Goal: Task Accomplishment & Management: Use online tool/utility

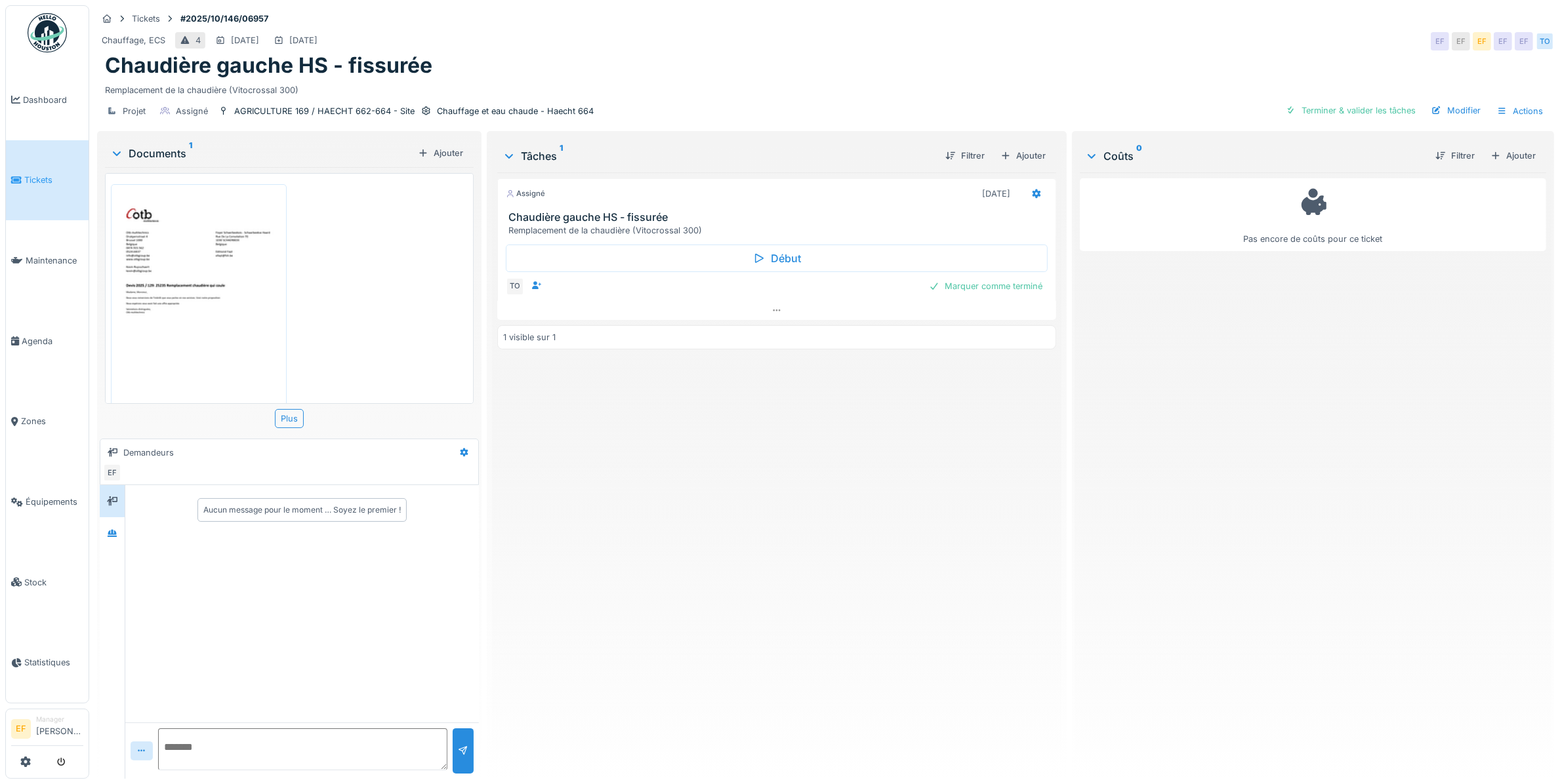
click at [760, 42] on div "Chauffage, ECS 4 03/10/2025 03/10/2025 EF EF EF EF EF TO" at bounding box center [826, 42] width 1457 height 24
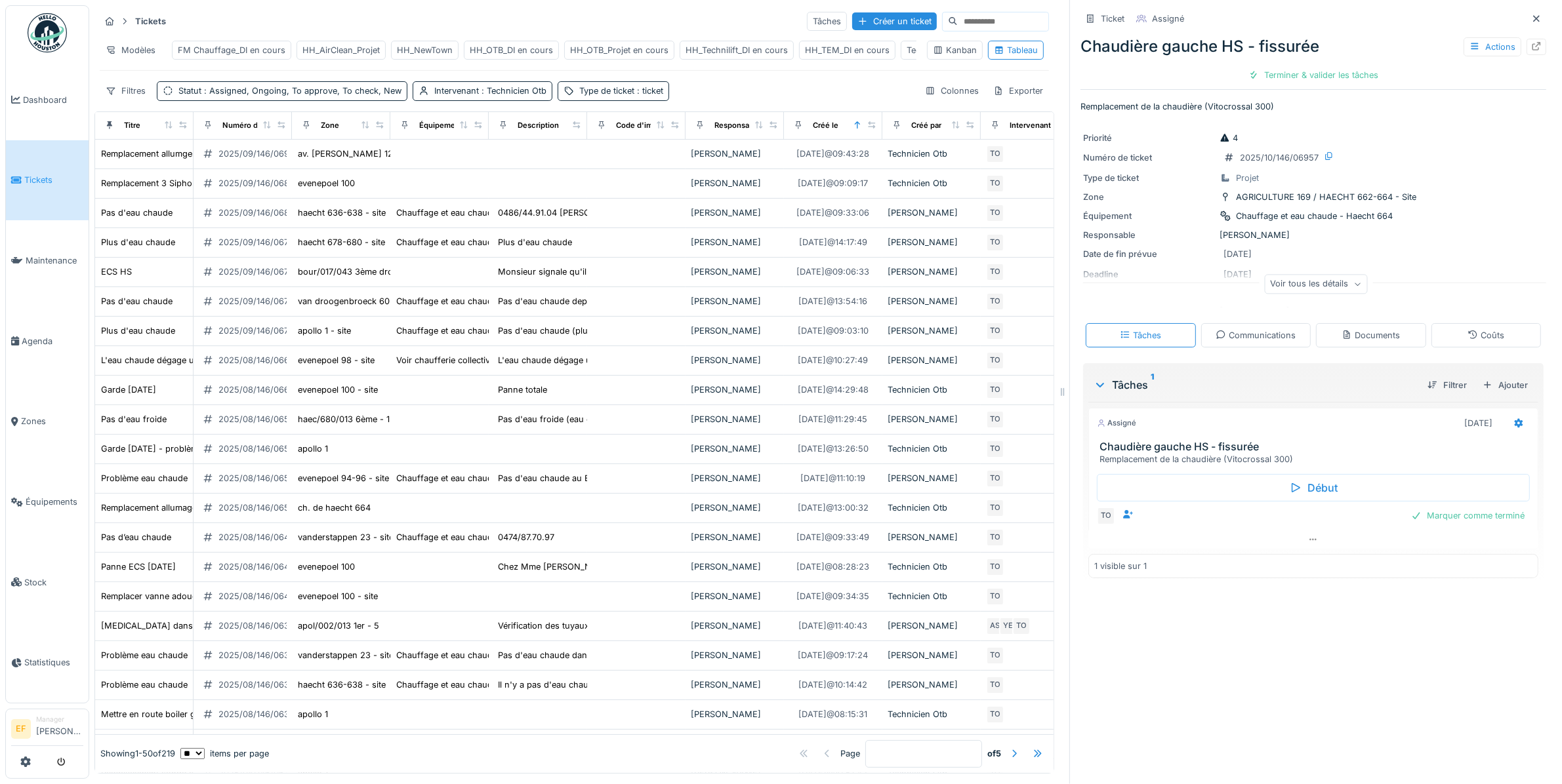
click at [688, 100] on div "Filtres Statut : Assigned, Ongoing, To approve, To check, New Intervenant : Tec…" at bounding box center [574, 91] width 949 height 19
click at [496, 43] on div "HH_OTB_DI en cours" at bounding box center [511, 50] width 95 height 19
click at [711, 100] on div "Filtres Statut : Assigned, Ongoing, To approve, To check, New Intervenant : Tec…" at bounding box center [574, 91] width 949 height 19
click at [368, 96] on span ": Assigned, Ongoing, To approve, To check, New" at bounding box center [301, 90] width 200 height 10
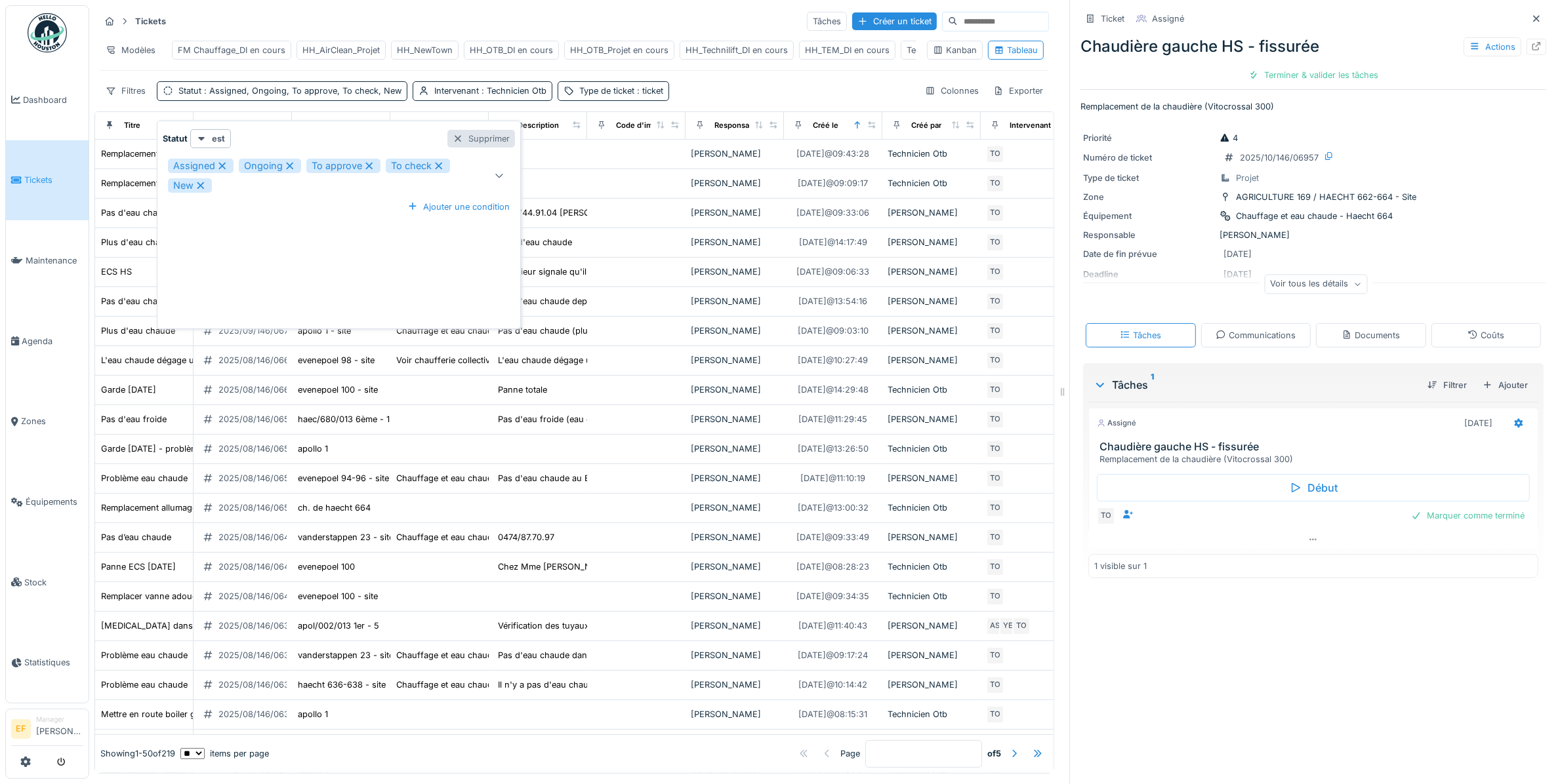
click at [486, 130] on div "Supprimer" at bounding box center [481, 139] width 68 height 18
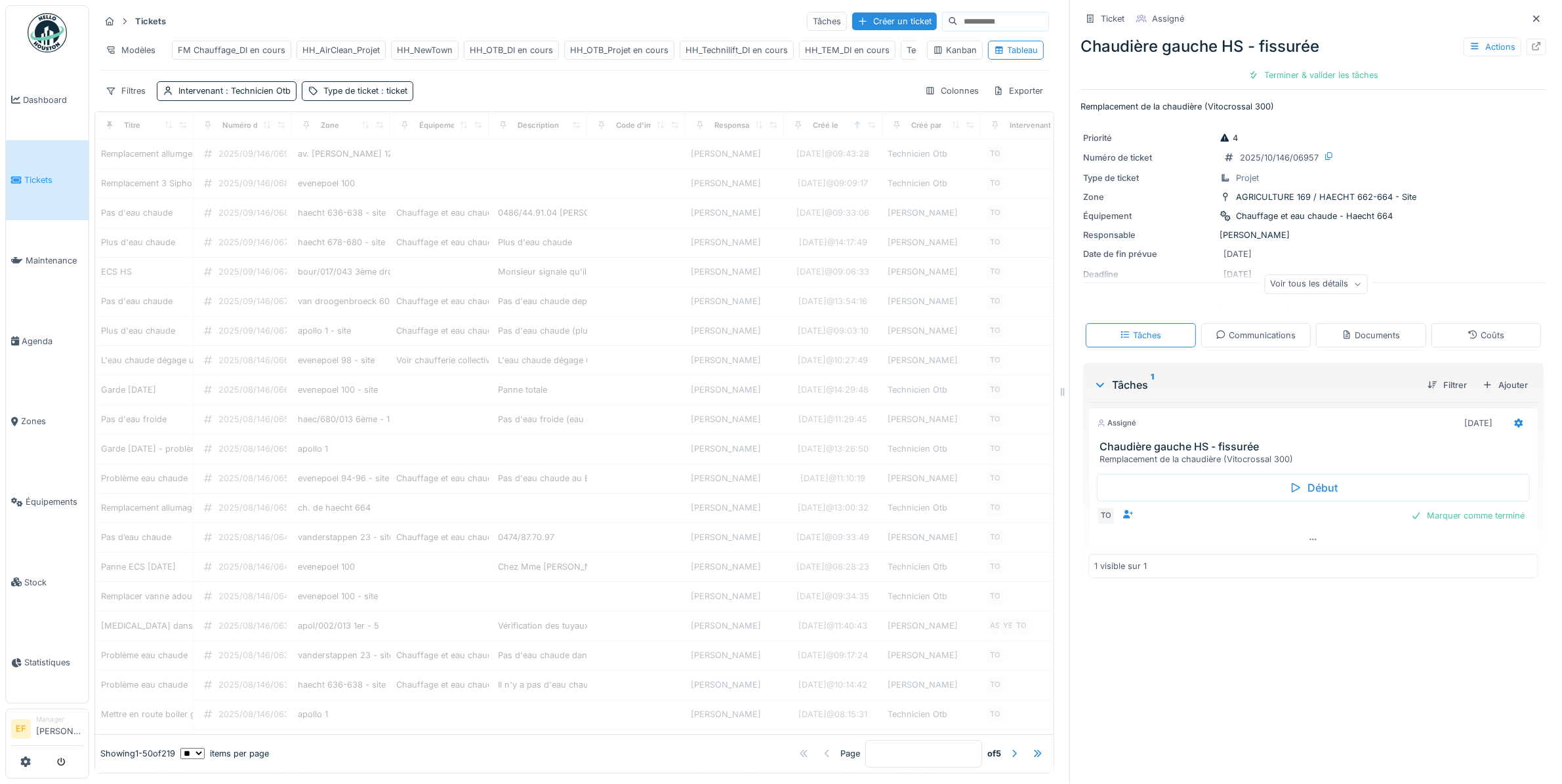
click at [530, 100] on div "Filtres Intervenant : Technicien Otb Type de ticket : ticket Colonnes Exporter" at bounding box center [574, 91] width 949 height 19
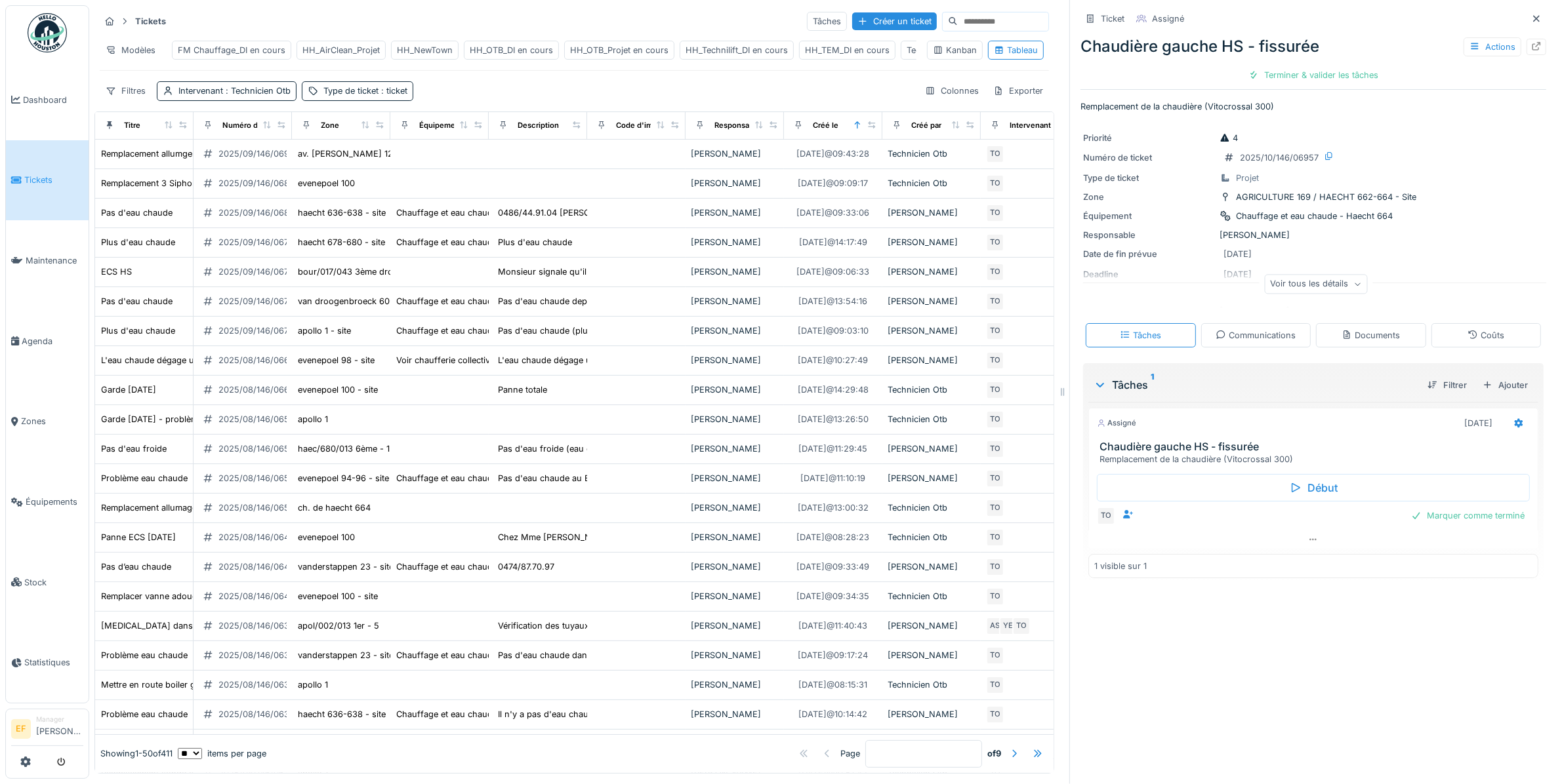
click at [487, 100] on div "Filtres Intervenant : Technicien Otb Type de ticket : ticket Colonnes Exporter" at bounding box center [574, 91] width 949 height 19
click at [122, 100] on div "Filtres" at bounding box center [125, 91] width 52 height 19
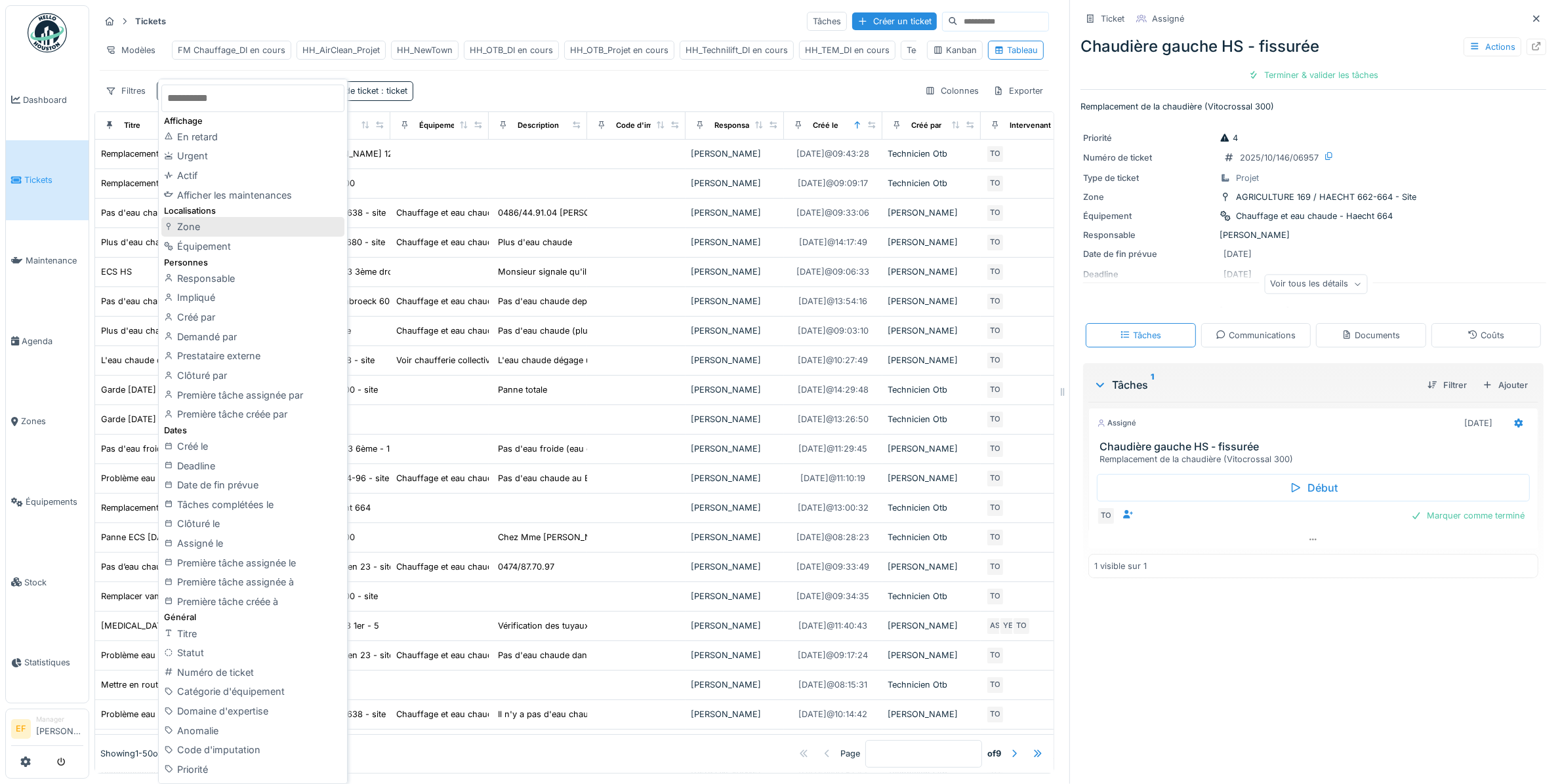
click at [191, 220] on div "Zone" at bounding box center [253, 227] width 183 height 20
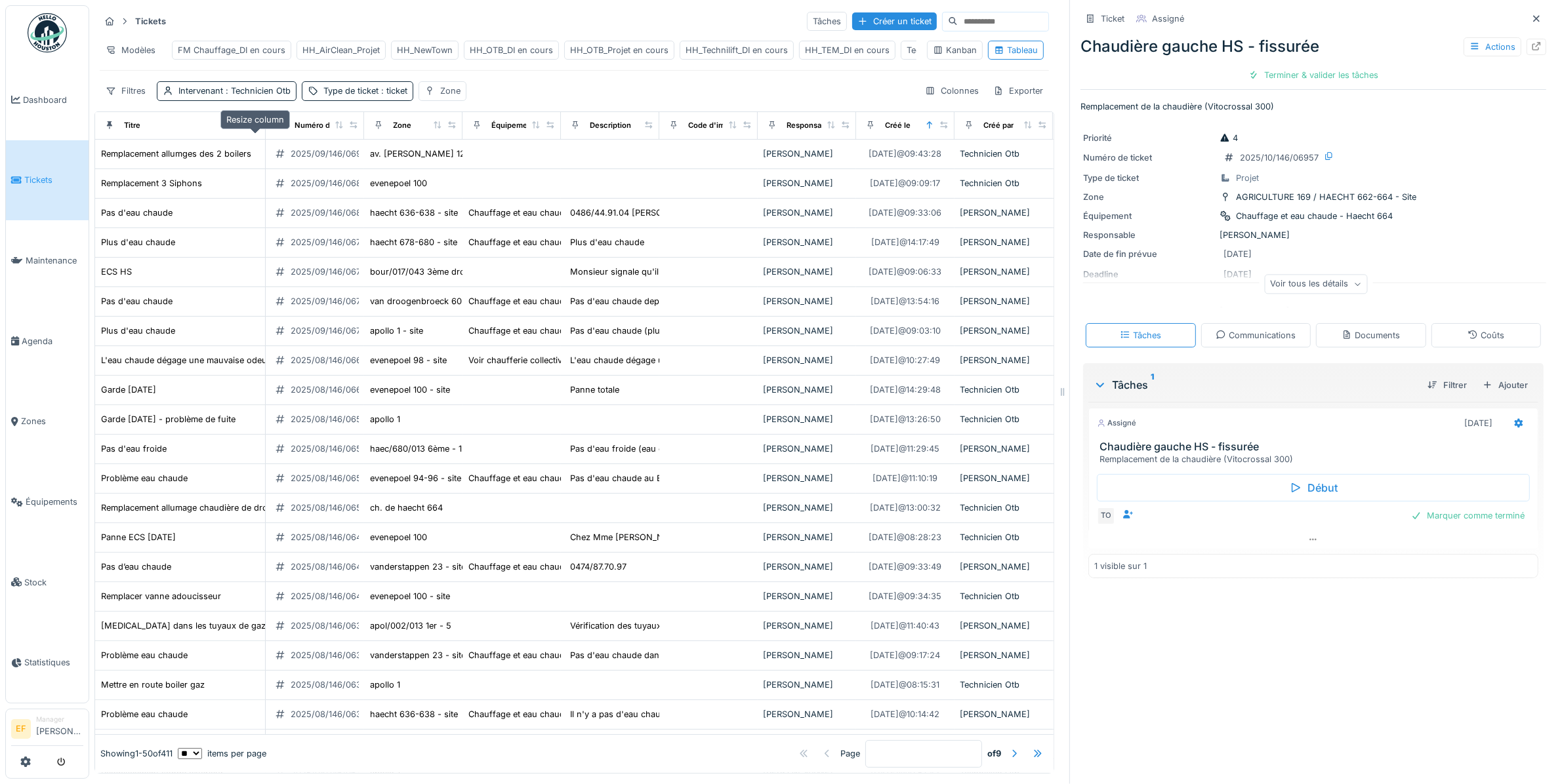
drag, startPoint x: 181, startPoint y: 139, endPoint x: 253, endPoint y: 139, distance: 72.0
click at [253, 128] on icon at bounding box center [255, 125] width 9 height 7
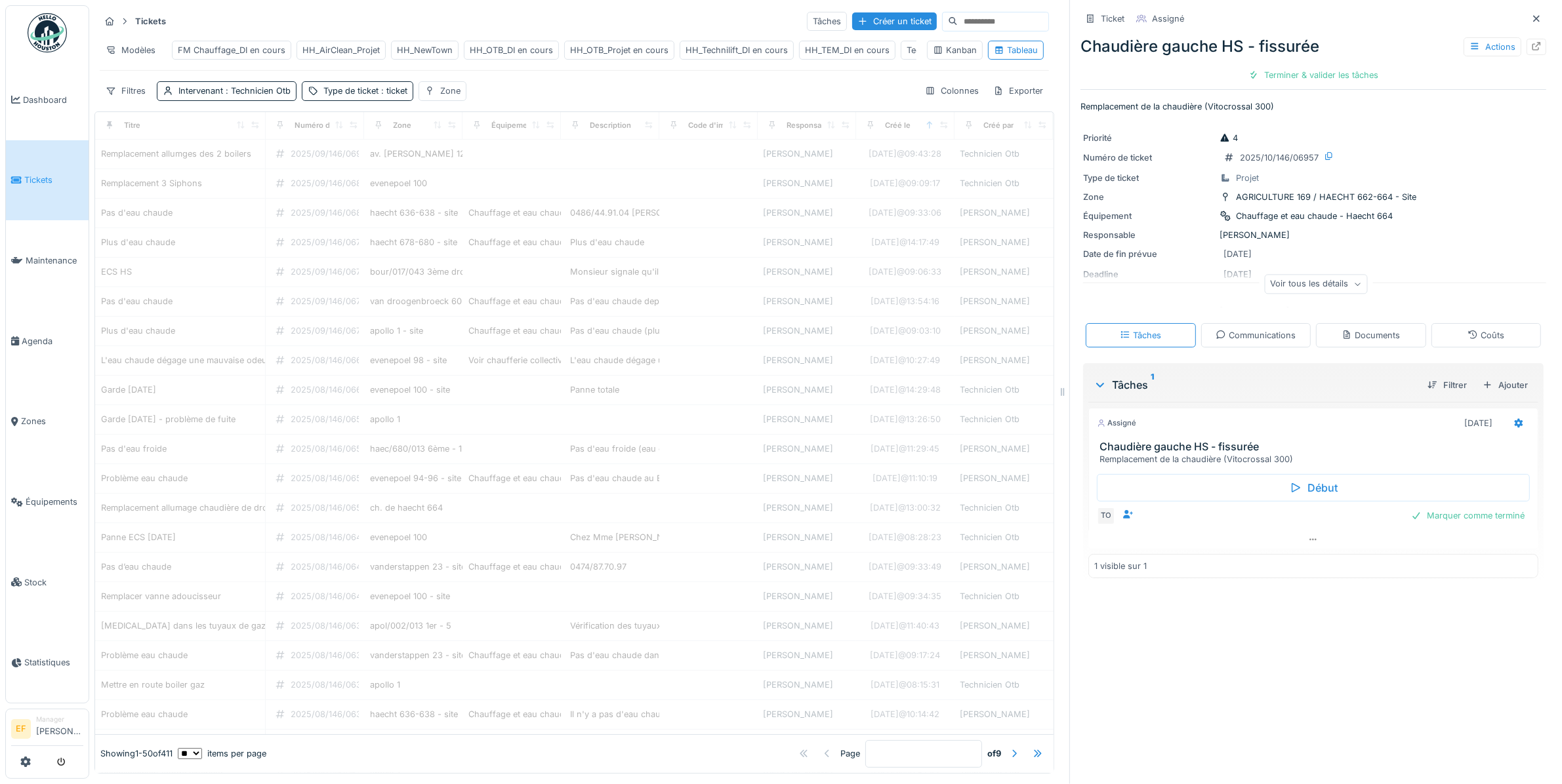
click at [563, 96] on div "Filtres Intervenant : Technicien Otb Type de ticket : ticket Zone Colonnes Expo…" at bounding box center [574, 91] width 949 height 19
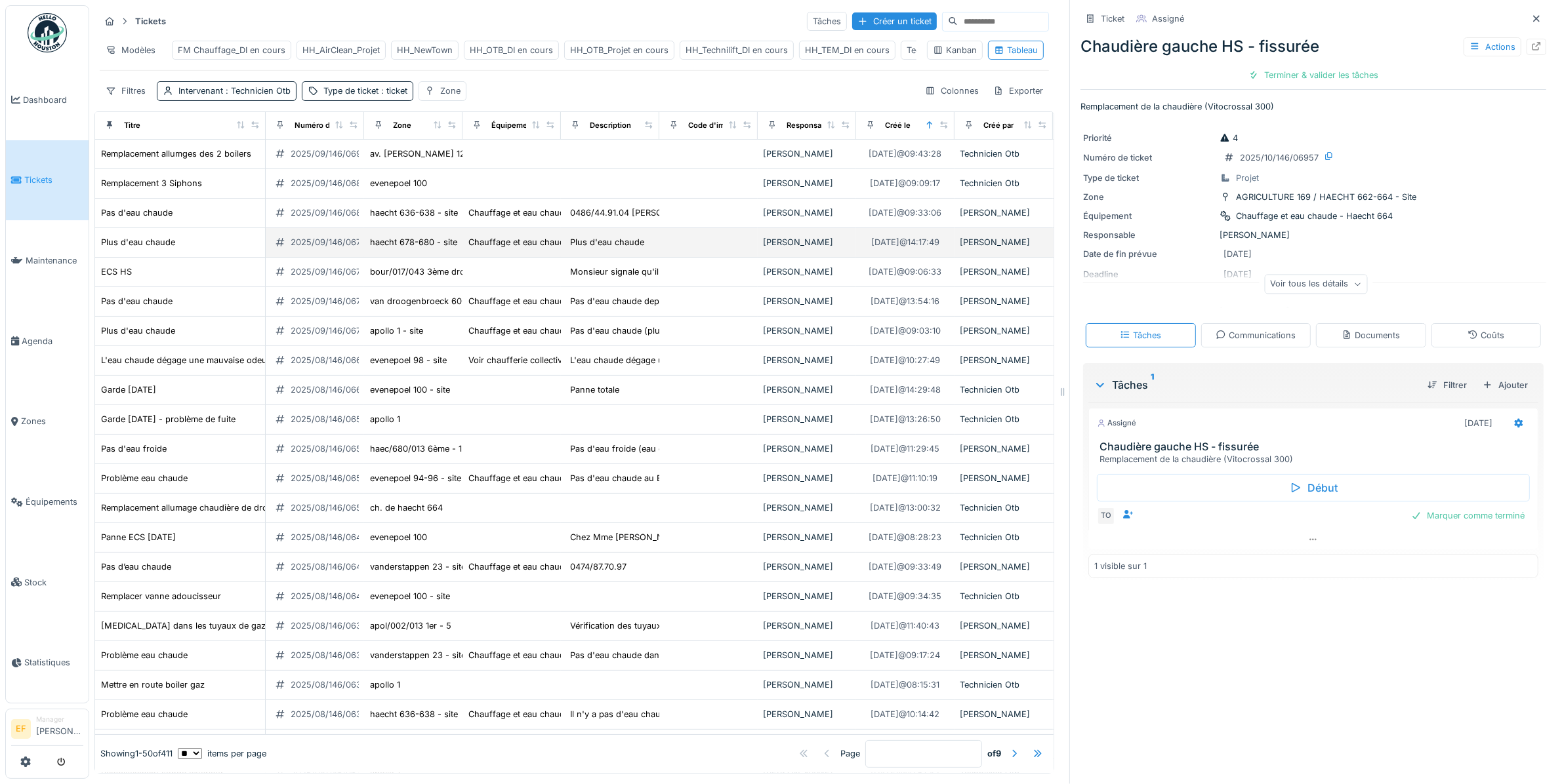
click at [343, 248] on div "2025/09/146/06787" at bounding box center [331, 242] width 80 height 13
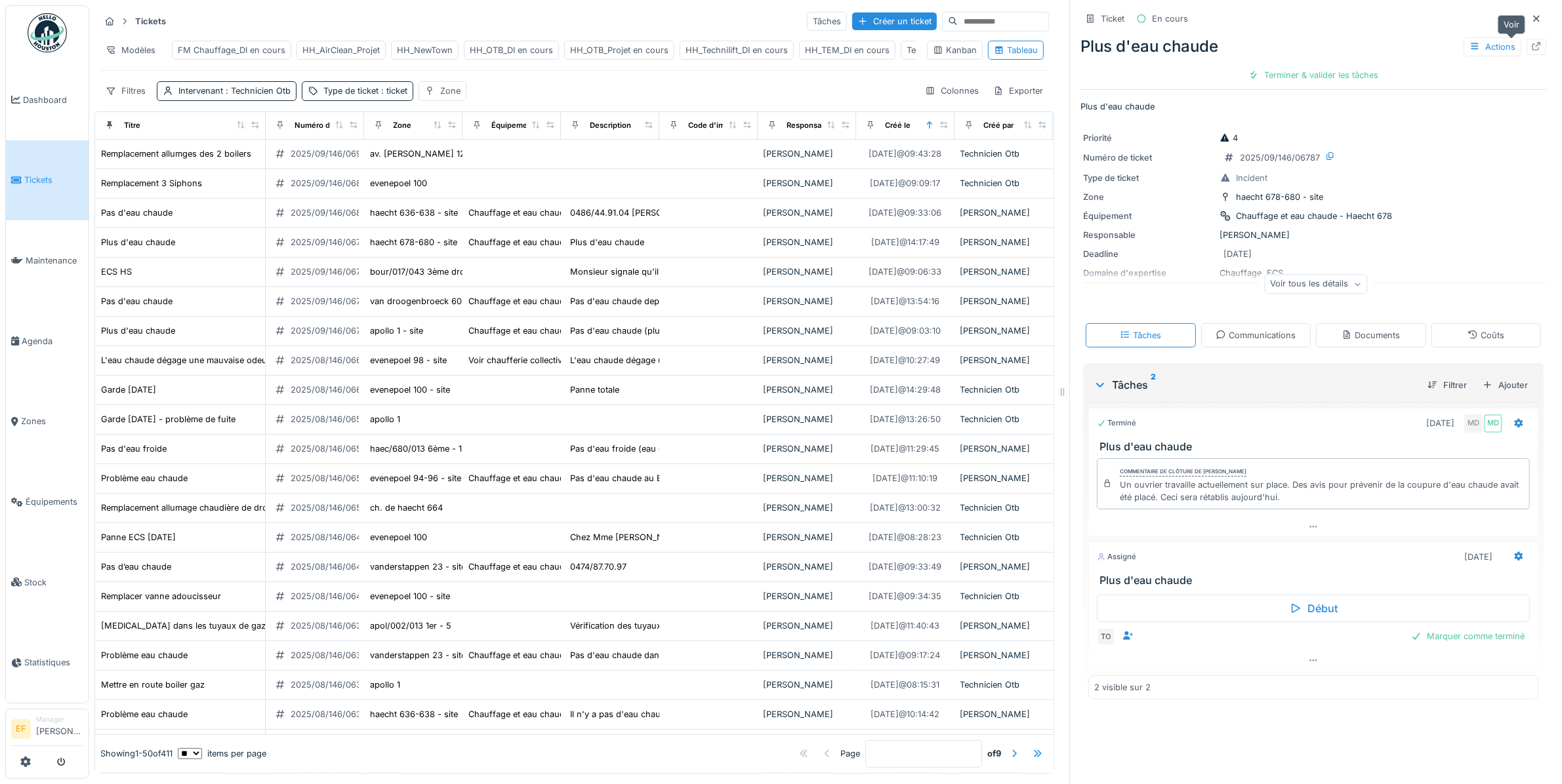
click at [1532, 41] on div at bounding box center [1537, 47] width 10 height 13
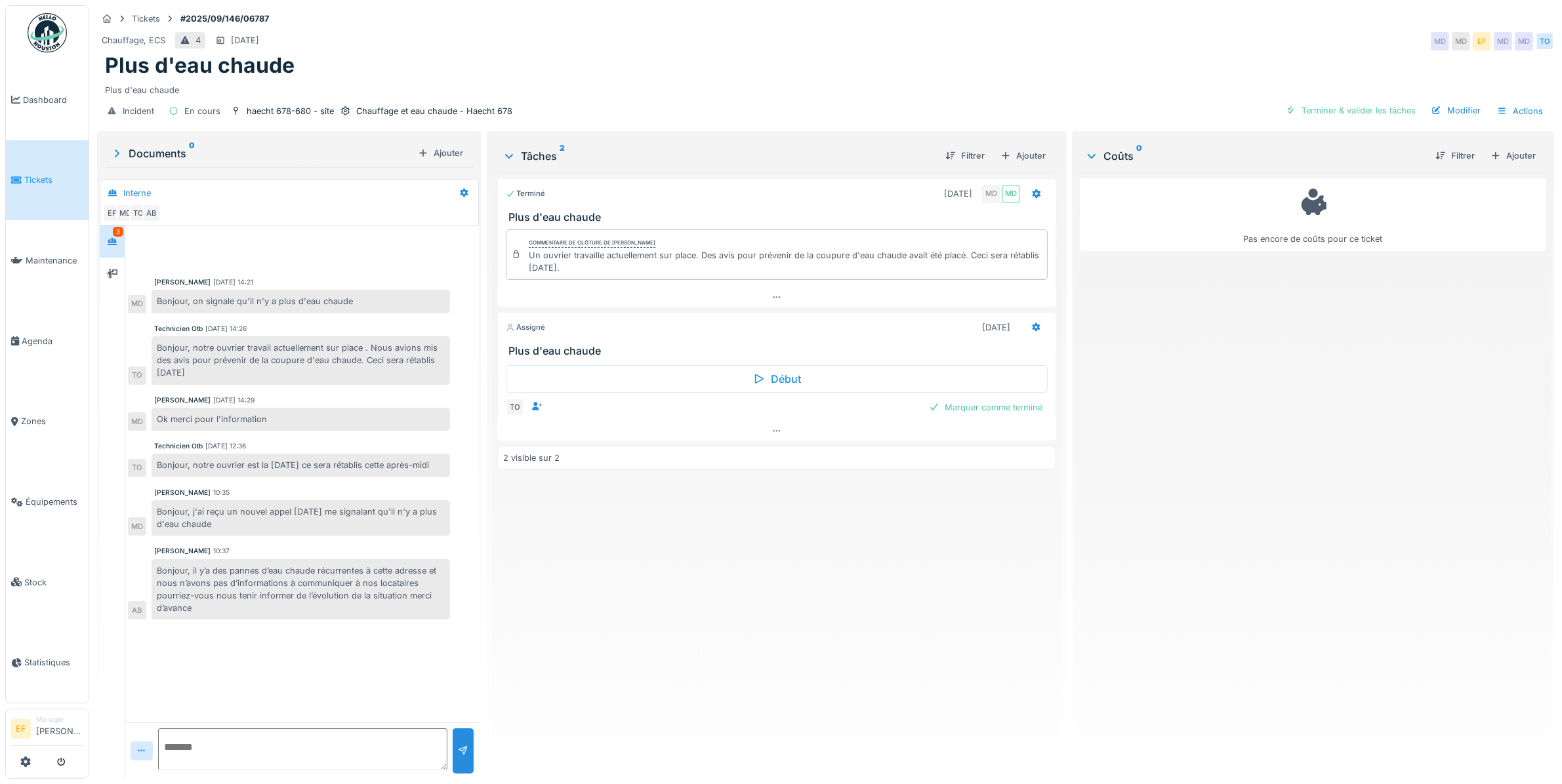
click at [222, 620] on div "Bonjour, il y’a des pannes d’eau chaude récurrentes à cette adresse et nous n’a…" at bounding box center [301, 590] width 298 height 61
click at [249, 617] on div "Bonjour, il y’a des pannes d’eau chaude récurrentes à cette adresse et nous n’a…" at bounding box center [301, 590] width 298 height 61
click at [247, 474] on div "Bonjour, notre ouvrier est la aujourd'hui ce sera rétablis cette après-midi" at bounding box center [301, 465] width 298 height 23
click at [347, 470] on div "Bonjour, notre ouvrier est la aujourd'hui ce sera rétablis cette après-midi" at bounding box center [301, 465] width 298 height 23
click at [220, 477] on div "Bonjour, notre ouvrier est la aujourd'hui ce sera rétablis cette après-midi" at bounding box center [301, 465] width 298 height 23
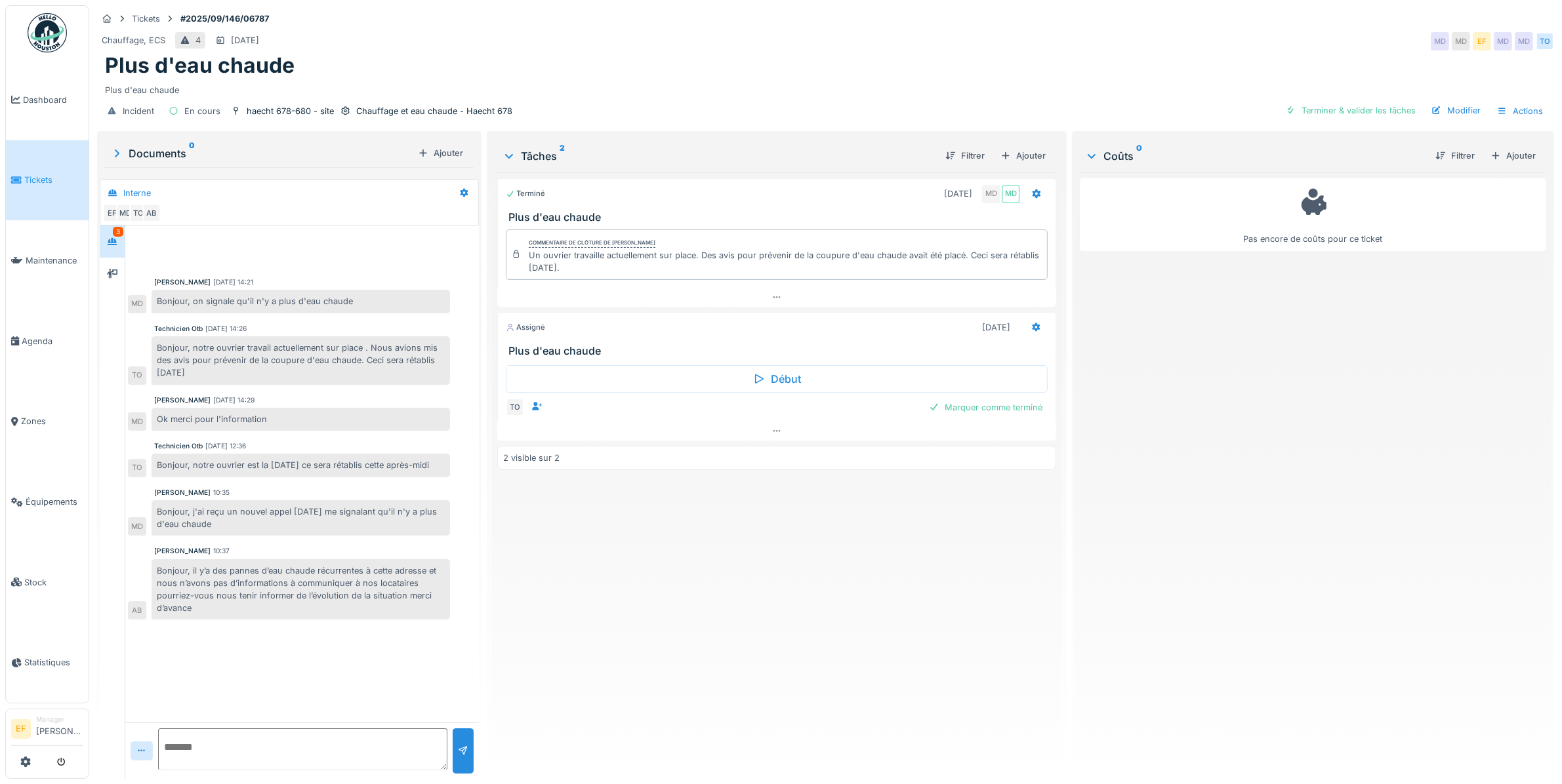
click at [291, 658] on div "Mouad Dakir 29/08/2025 14:21 Bonjour, on signale qu'il n'y a plus d'eau chaude …" at bounding box center [302, 474] width 354 height 497
click at [283, 556] on div "Ahmed Belhajji 10:37" at bounding box center [302, 551] width 296 height 10
click at [260, 498] on div "Mouad Dakir 10:35" at bounding box center [302, 493] width 296 height 10
click at [296, 661] on div "Mouad Dakir 29/08/2025 14:21 Bonjour, on signale qu'il n'y a plus d'eau chaude …" at bounding box center [302, 474] width 354 height 497
click at [256, 659] on div "Mouad Dakir 29/08/2025 14:21 Bonjour, on signale qu'il n'y a plus d'eau chaude …" at bounding box center [302, 474] width 354 height 497
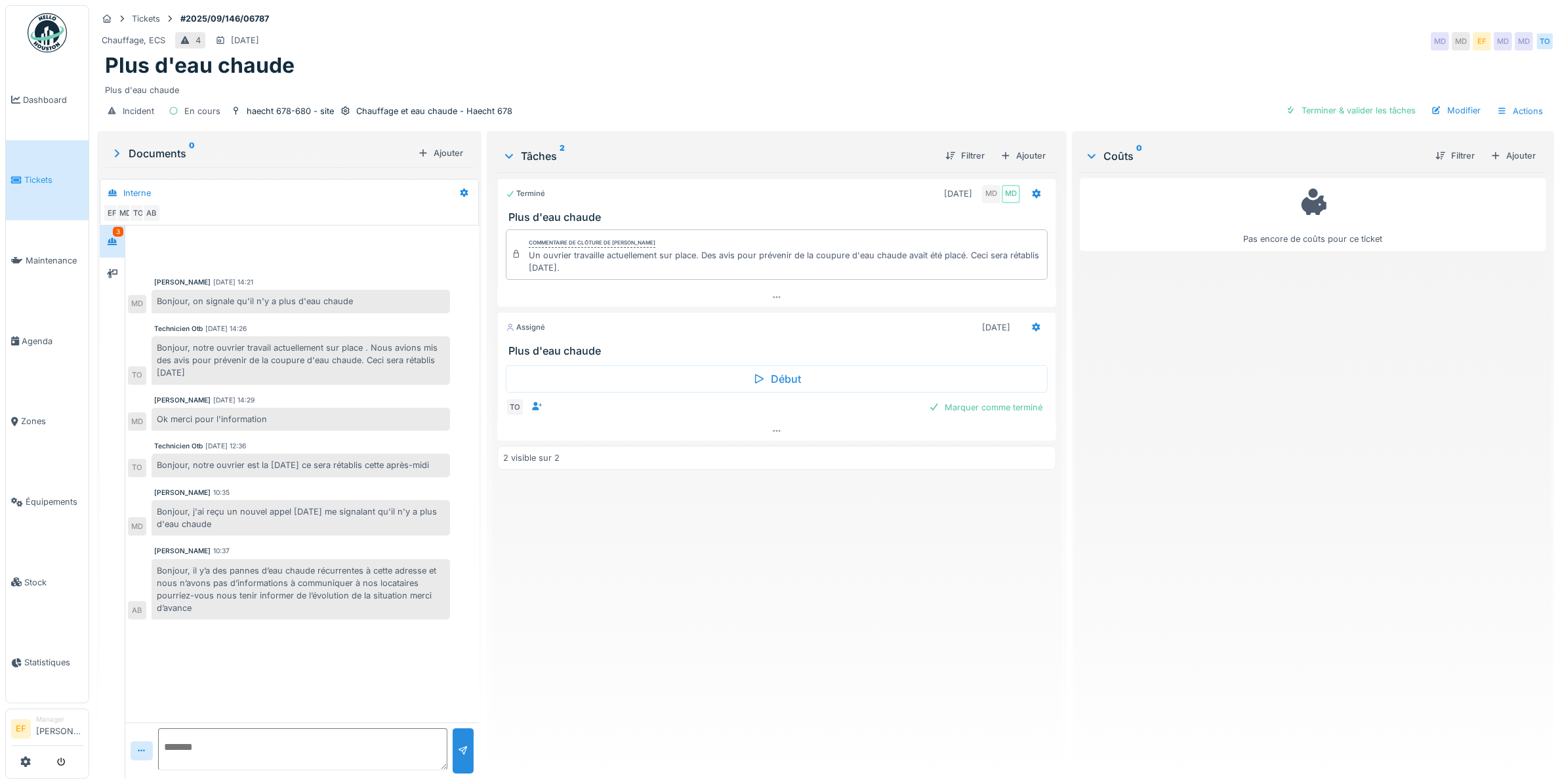
click at [214, 645] on div "Mouad Dakir 29/08/2025 14:21 Bonjour, on signale qu'il n'y a plus d'eau chaude …" at bounding box center [302, 474] width 354 height 497
click at [263, 556] on div "Ahmed Belhajji 10:37" at bounding box center [302, 551] width 296 height 10
click at [270, 651] on div "Mouad Dakir 29/08/2025 14:21 Bonjour, on signale qu'il n'y a plus d'eau chaude …" at bounding box center [302, 474] width 354 height 497
click at [458, 648] on div "Mouad Dakir 29/08/2025 14:21 Bonjour, on signale qu'il n'y a plus d'eau chaude …" at bounding box center [302, 474] width 354 height 497
click at [315, 657] on div "Mouad Dakir 29/08/2025 14:21 Bonjour, on signale qu'il n'y a plus d'eau chaude …" at bounding box center [302, 474] width 354 height 497
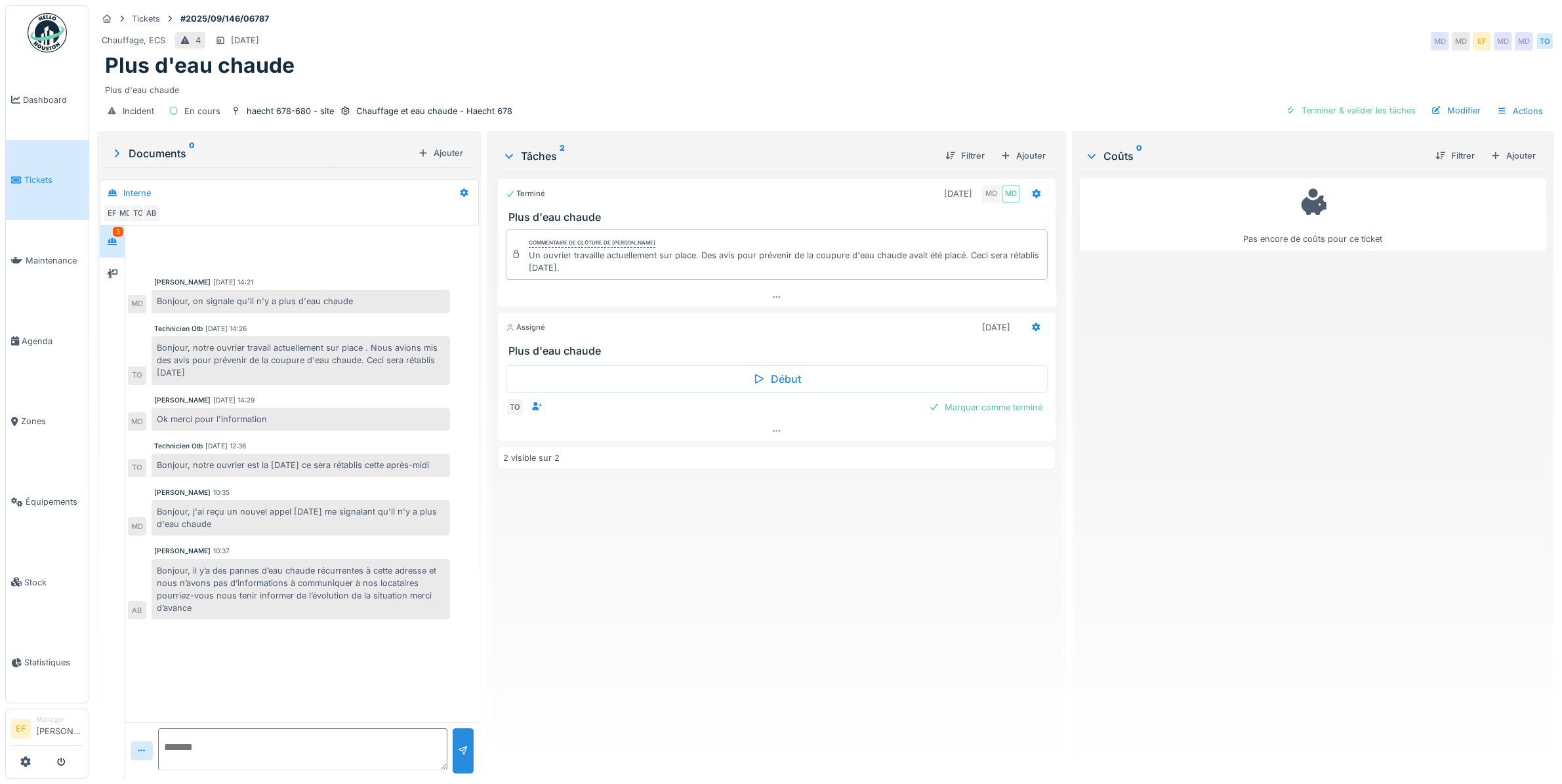
click at [575, 582] on div "Terminé 29/08/2025 MD MD Plus d'eau chaude Commentaire de clôture de Mouad Daki…" at bounding box center [776, 471] width 559 height 596
click at [117, 278] on icon at bounding box center [112, 273] width 10 height 8
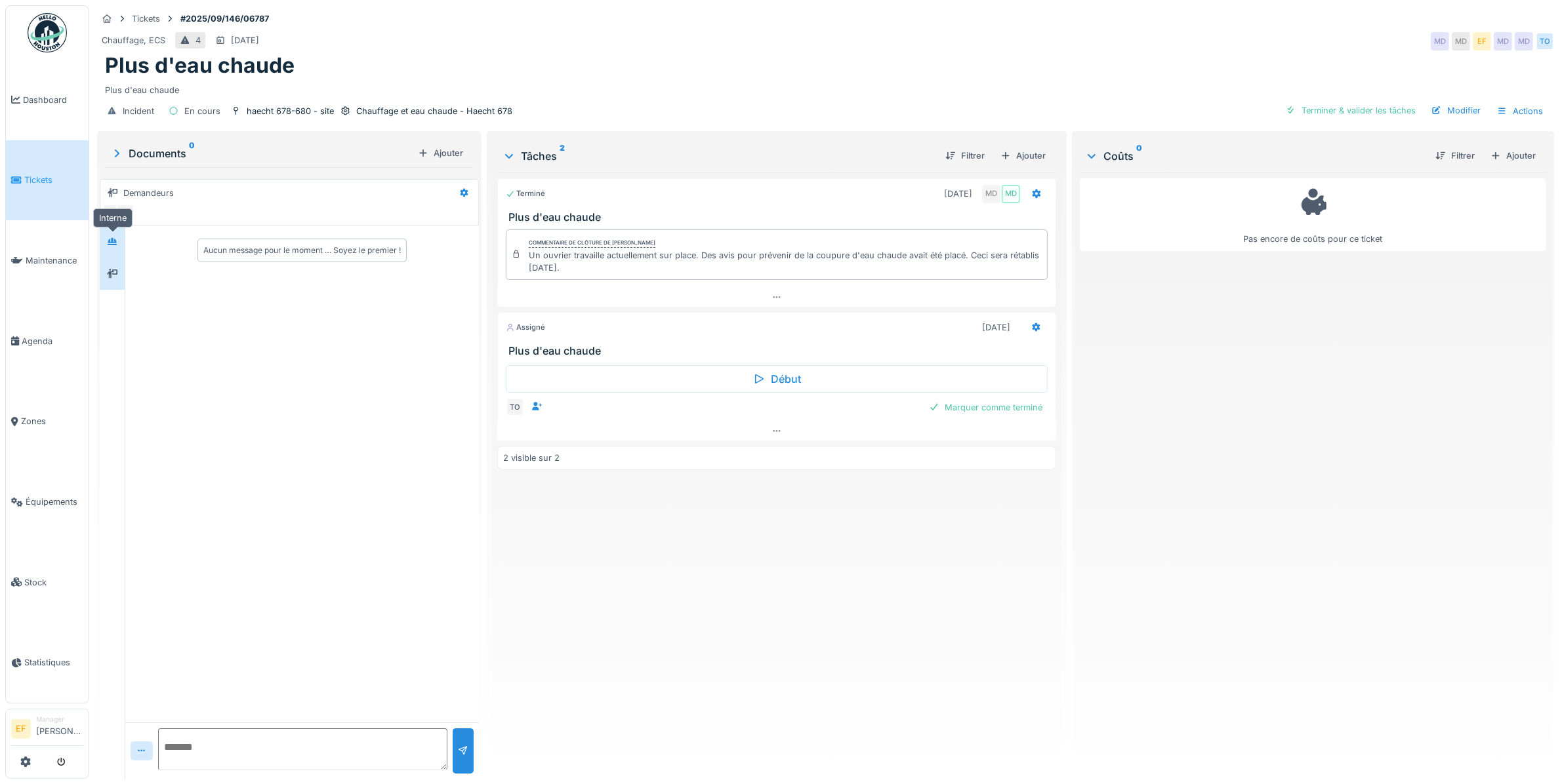
click at [117, 243] on icon at bounding box center [112, 242] width 9 height 7
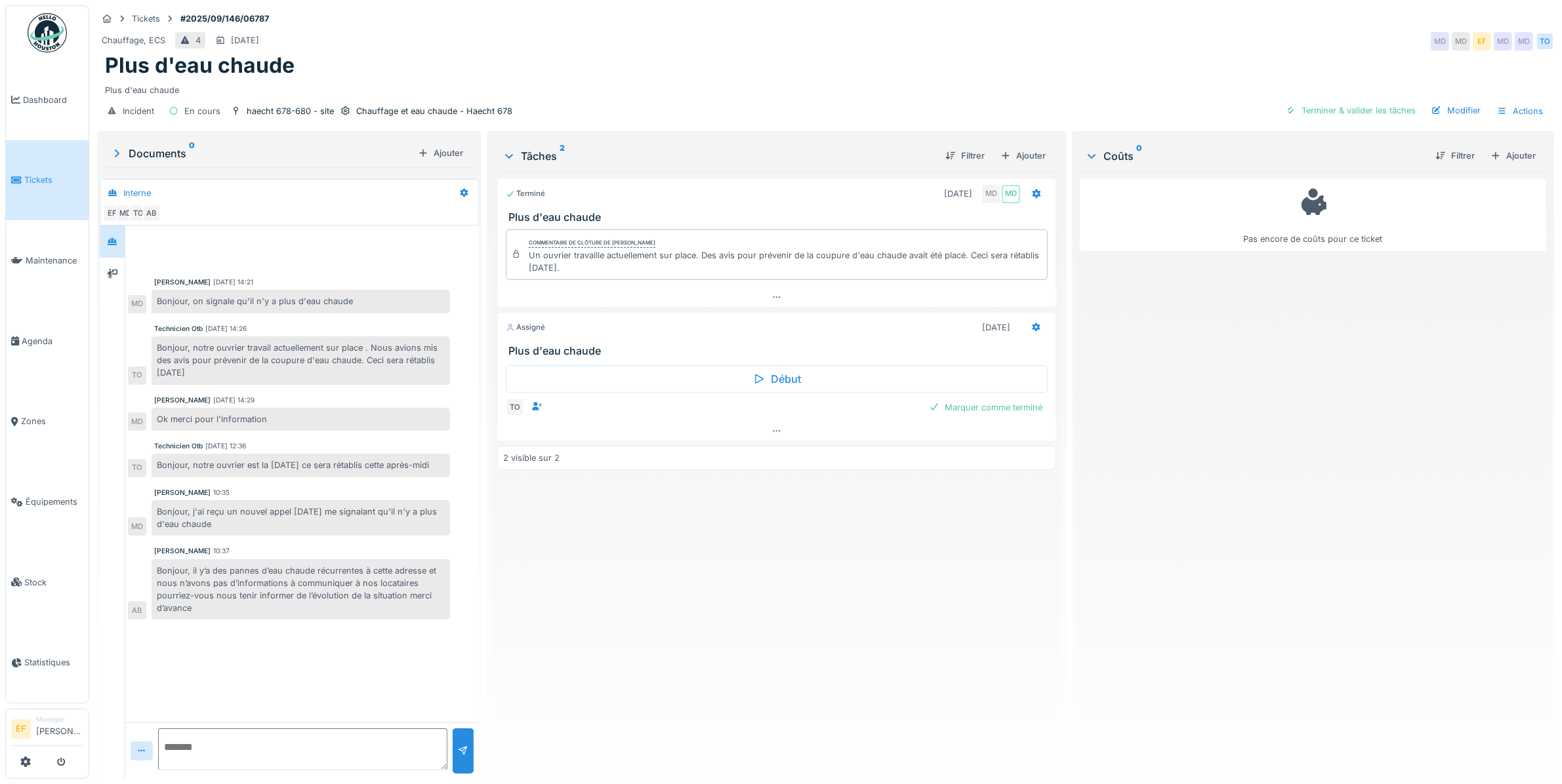
click at [621, 636] on div "Terminé 29/08/2025 MD MD Plus d'eau chaude Commentaire de clôture de Mouad Daki…" at bounding box center [776, 471] width 559 height 596
click at [556, 111] on div "Incident En cours haecht 678-680 - site Chauffage et eau chaude - Haecht 678 Te…" at bounding box center [826, 111] width 1457 height 30
click at [390, 73] on div "Plus d'eau chaude" at bounding box center [825, 66] width 1442 height 25
click at [295, 70] on div "Plus d'eau chaude" at bounding box center [825, 66] width 1442 height 25
click at [559, 551] on div "Terminé 29/08/2025 MD MD Plus d'eau chaude Commentaire de clôture de Mouad Daki…" at bounding box center [776, 471] width 559 height 596
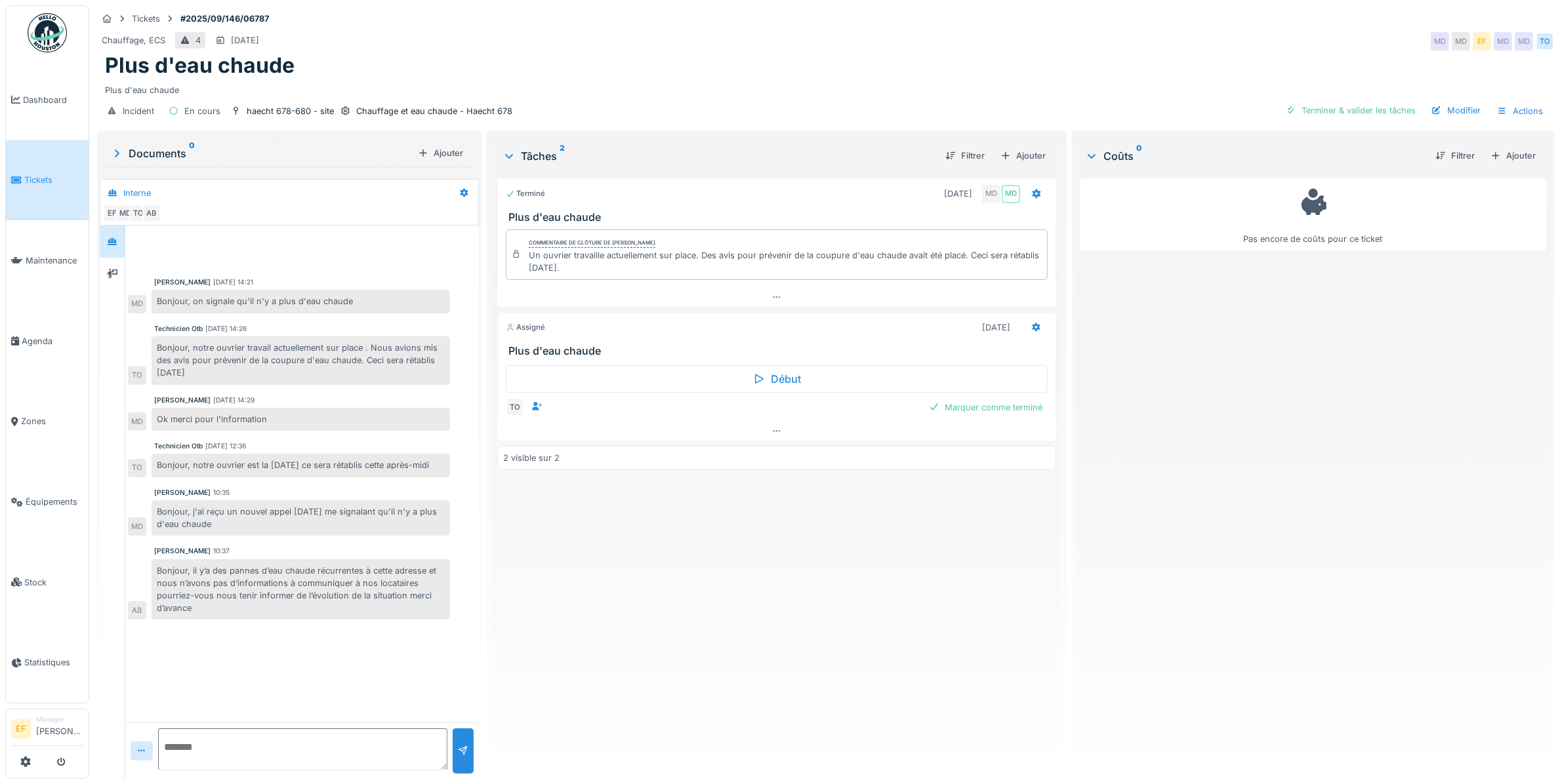
click at [591, 595] on div "Terminé 29/08/2025 MD MD Plus d'eau chaude Commentaire de clôture de Mouad Daki…" at bounding box center [776, 471] width 559 height 596
click at [1474, 552] on div "Pas encore de coûts pour ce ticket" at bounding box center [1313, 471] width 467 height 596
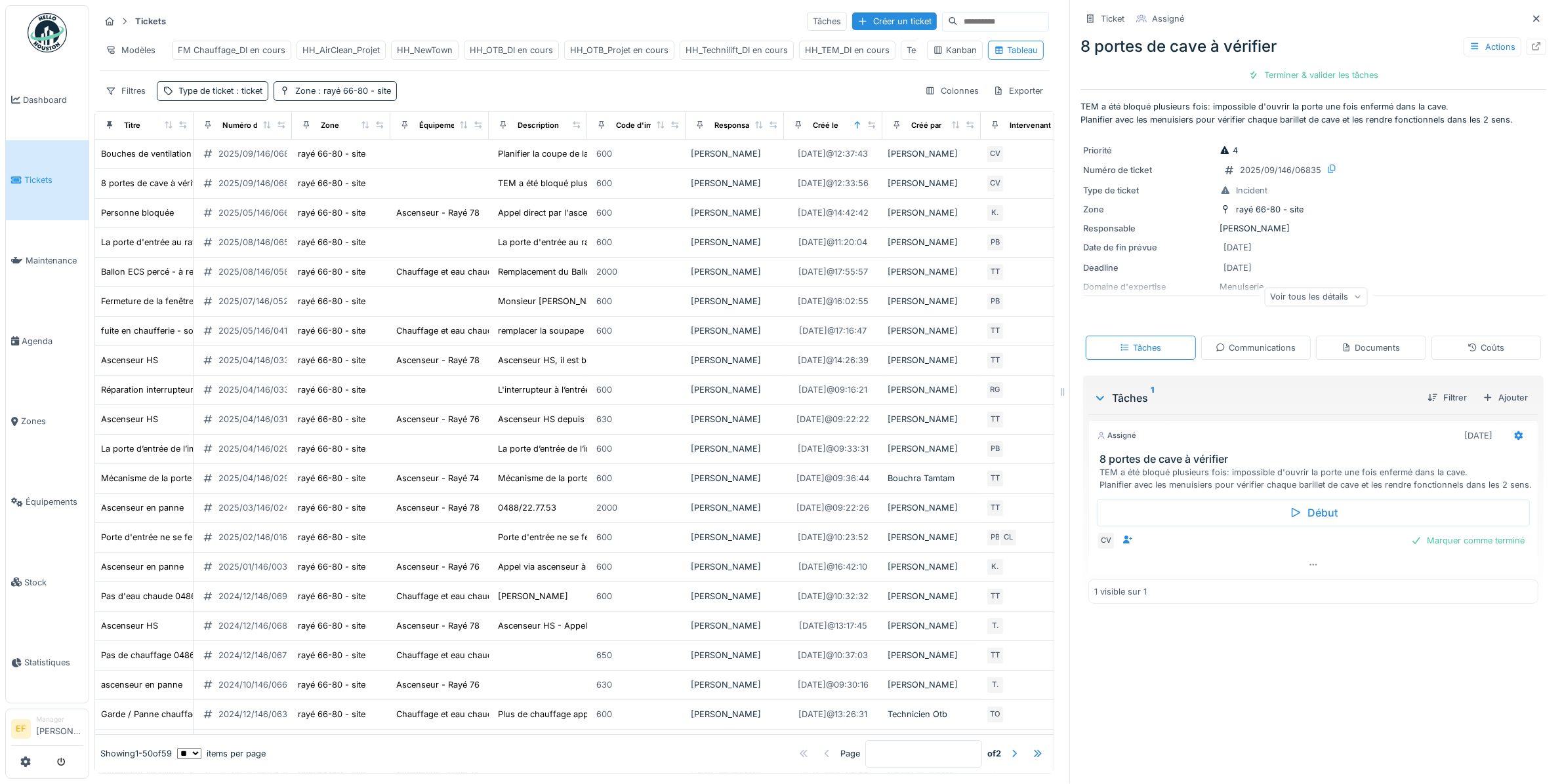
click at [519, 100] on div "Filtres Type de ticket : ticket Zone : rayé 66-80 - site Colonnes Exporter" at bounding box center [574, 91] width 949 height 19
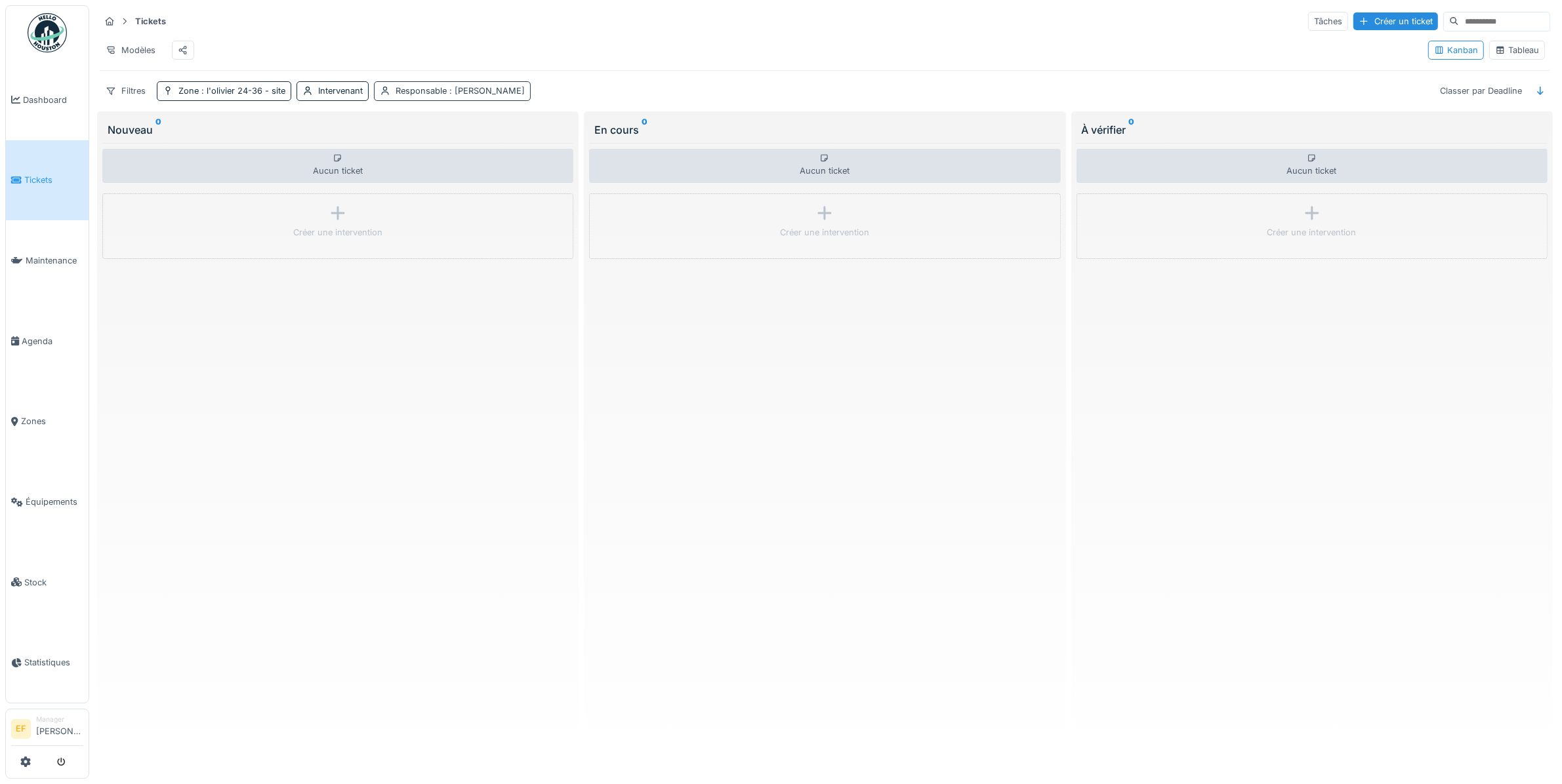
click at [411, 97] on div "Responsable : [PERSON_NAME]" at bounding box center [460, 90] width 129 height 13
click at [519, 139] on div "Supprimer" at bounding box center [508, 139] width 68 height 18
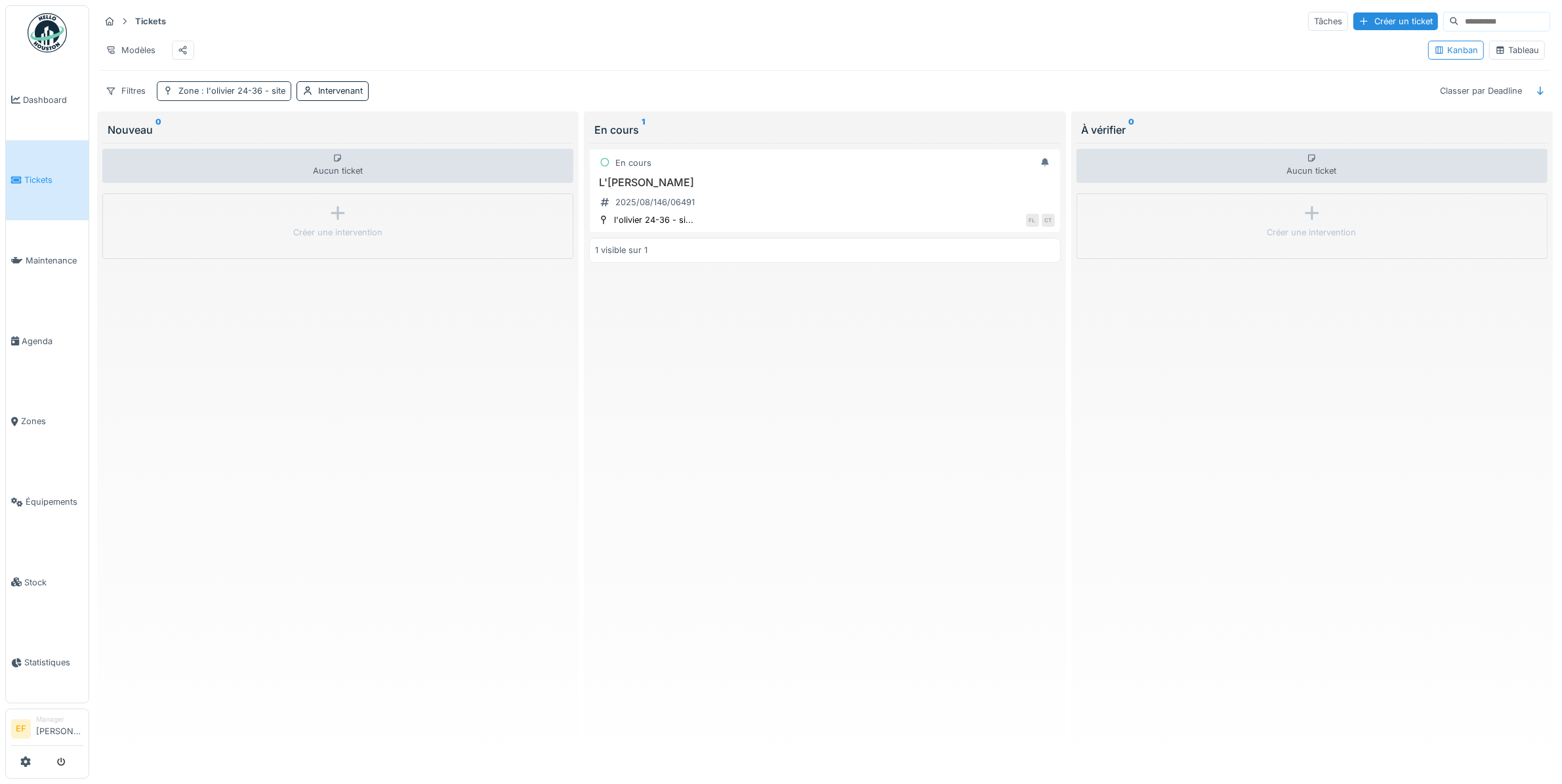
click at [257, 96] on span ": l'olivier 24-36 - site" at bounding box center [242, 90] width 87 height 10
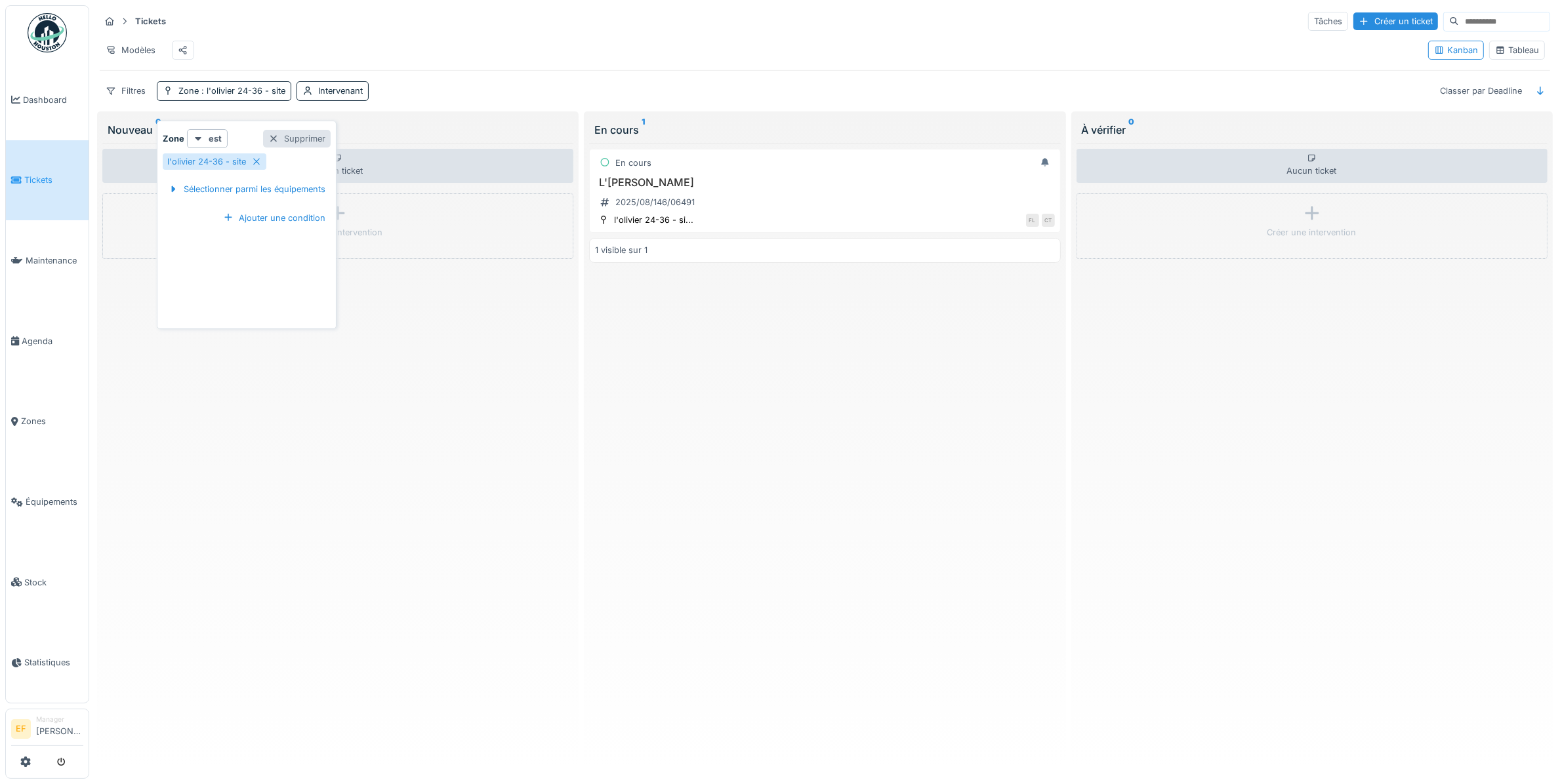
click at [312, 139] on div "Supprimer" at bounding box center [297, 139] width 68 height 18
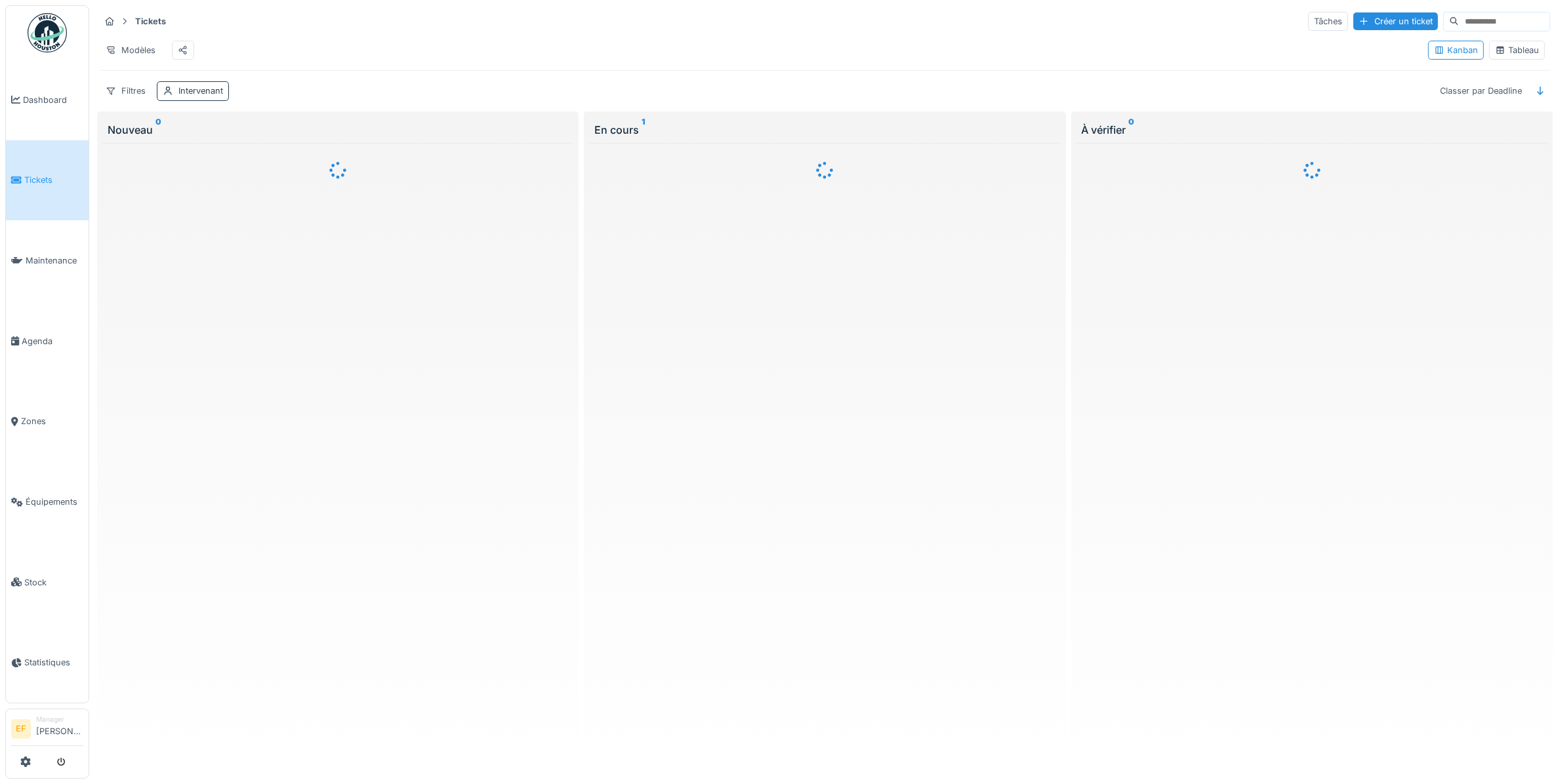
click at [197, 97] on div "Intervenant" at bounding box center [200, 90] width 45 height 13
click at [278, 100] on div "Filtres Intervenant Classer par Deadline" at bounding box center [824, 91] width 1451 height 19
click at [141, 100] on div "Filtres" at bounding box center [125, 91] width 52 height 19
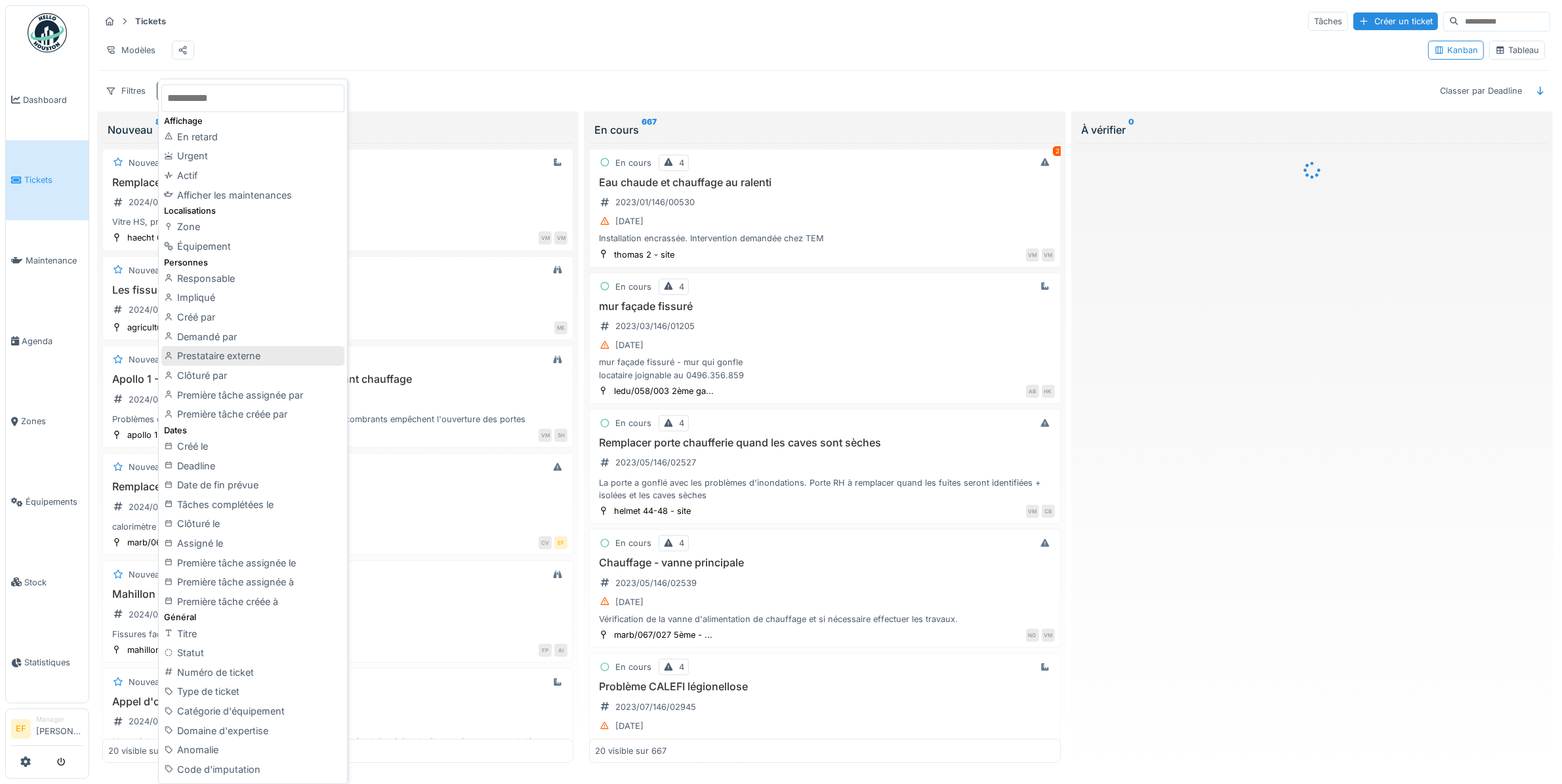
click at [192, 355] on div "Prestataire externe" at bounding box center [253, 356] width 183 height 20
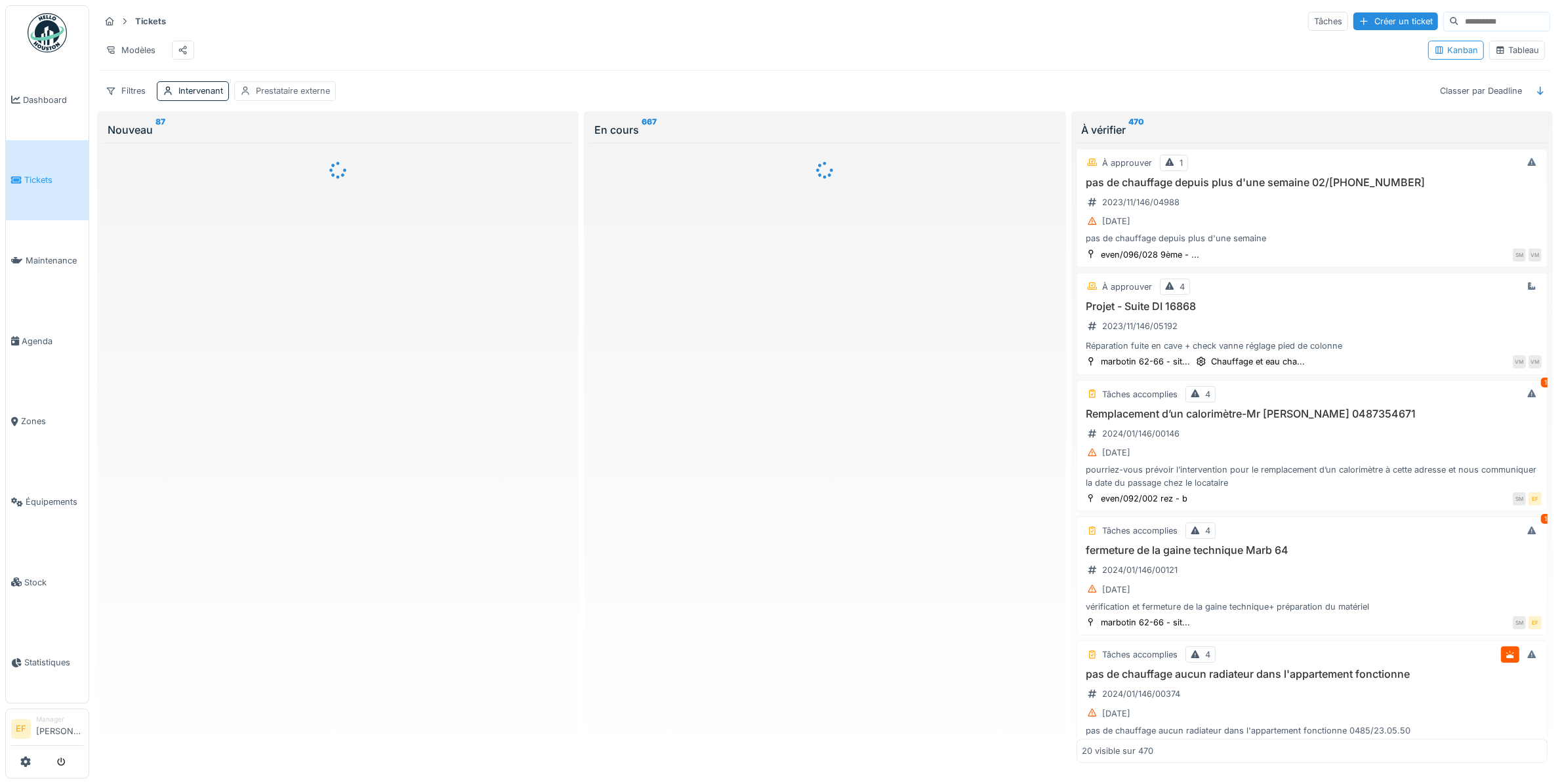
click at [296, 100] on div "Prestataire externe" at bounding box center [285, 91] width 102 height 19
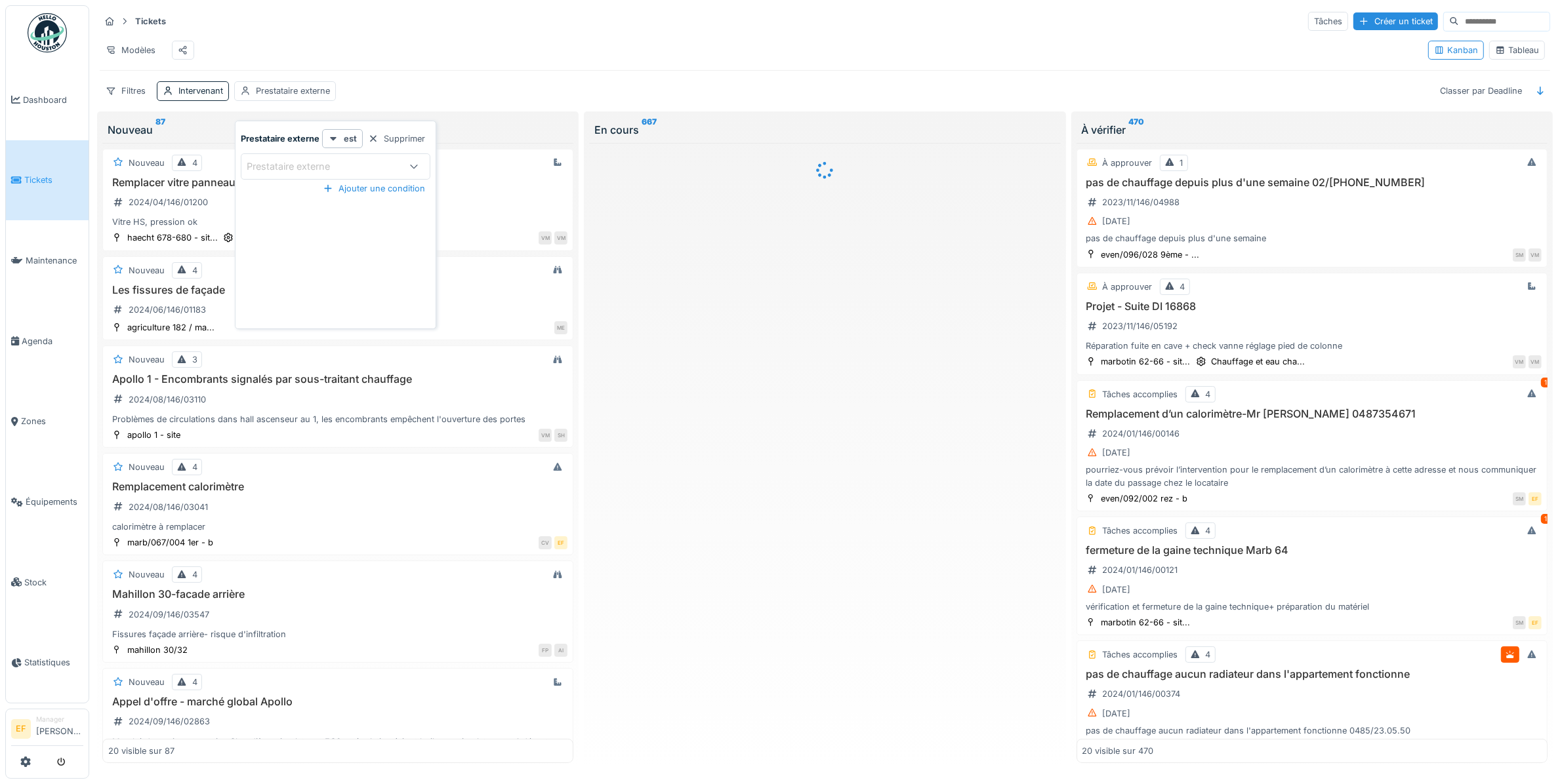
click at [358, 166] on div "Prestataire externe" at bounding box center [321, 166] width 150 height 14
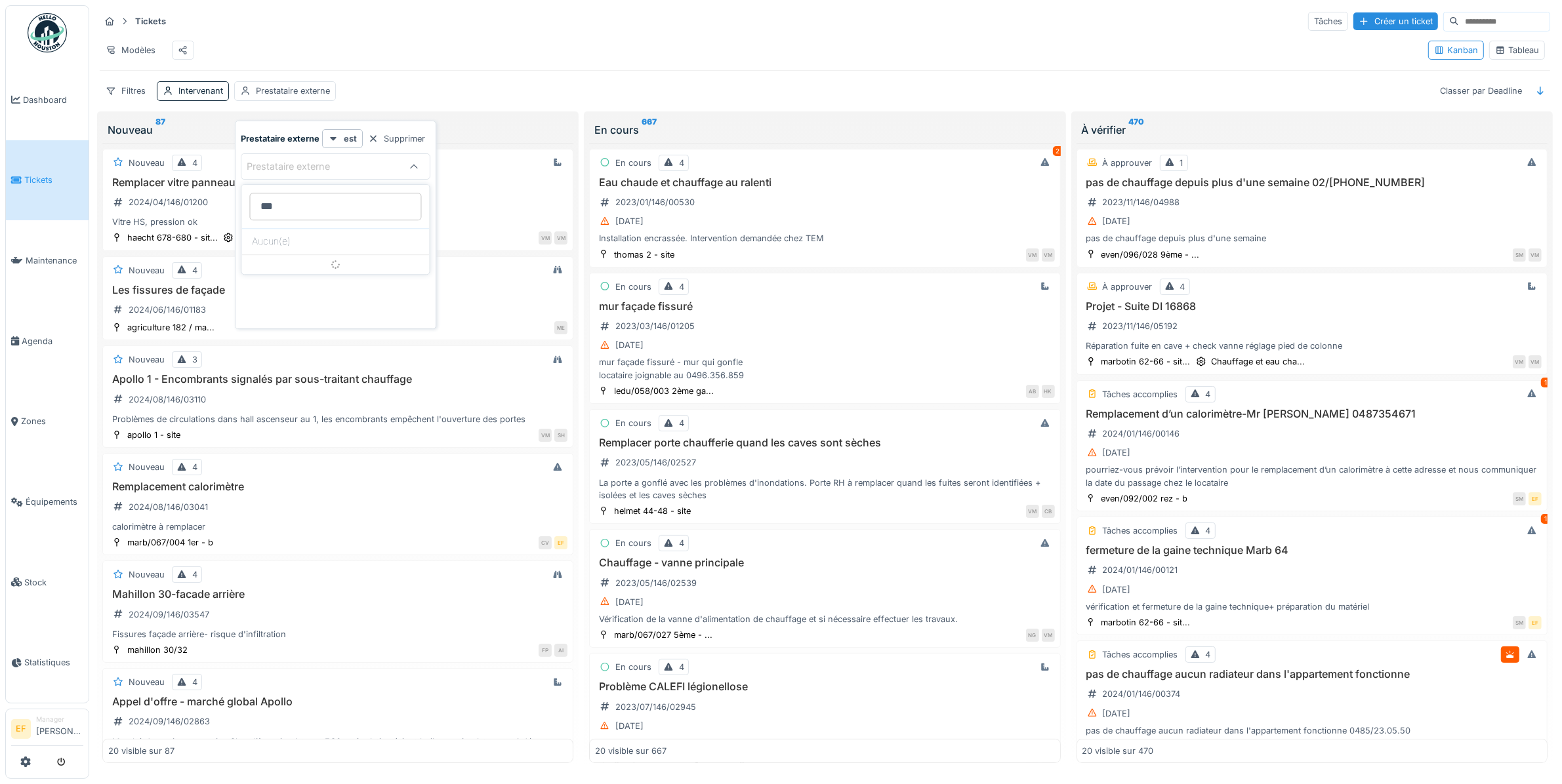
type externe_Y3MjA "****"
click at [464, 47] on div "Modèles" at bounding box center [758, 50] width 1318 height 30
click at [297, 97] on div "Prestataire externe" at bounding box center [293, 90] width 74 height 13
click at [303, 172] on div "Prestataire externe" at bounding box center [297, 166] width 102 height 14
type externe_gwNjY "****"
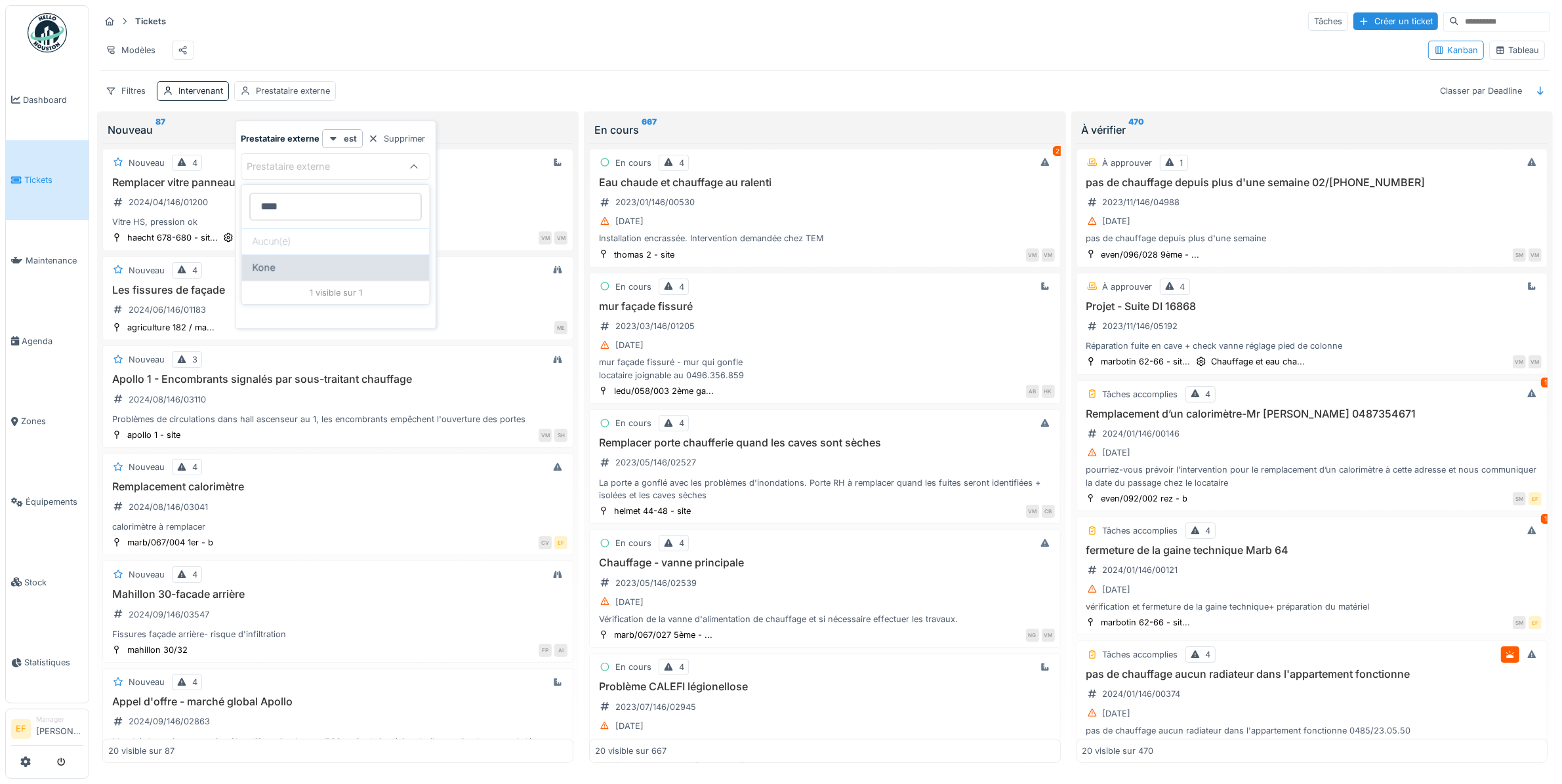
click at [274, 268] on span "Kone" at bounding box center [263, 267] width 23 height 14
type input "***"
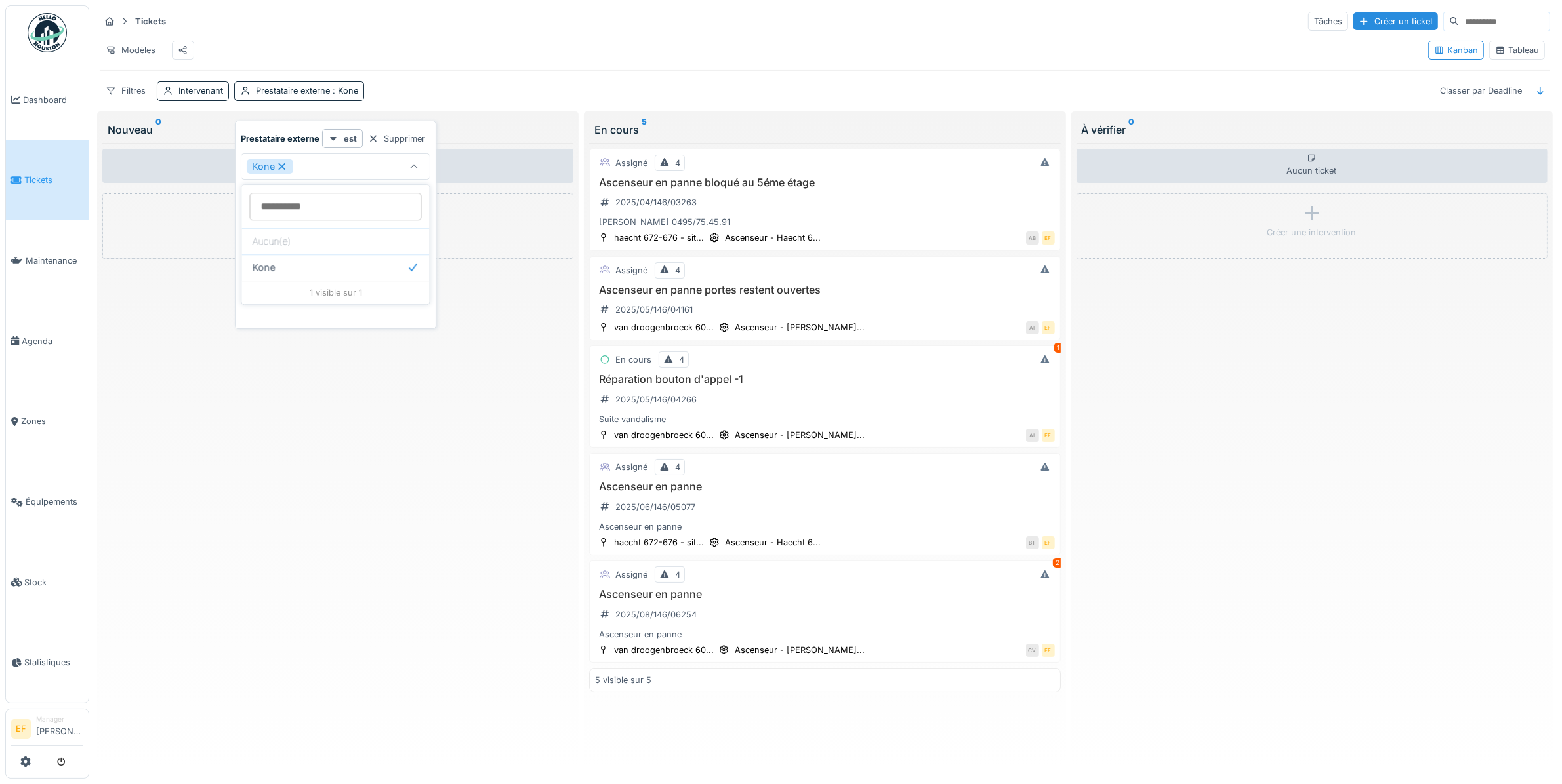
click at [512, 100] on div "Filtres Intervenant Prestataire externe : Kone Classer par Deadline" at bounding box center [824, 91] width 1451 height 19
click at [1198, 340] on div "Aucun ticket Créer une intervention" at bounding box center [1312, 453] width 471 height 621
click at [649, 63] on div "Modèles" at bounding box center [758, 50] width 1318 height 30
click at [493, 302] on div "Aucun ticket Créer une intervention" at bounding box center [338, 453] width 471 height 621
click at [453, 358] on div "Aucun ticket Créer une intervention" at bounding box center [338, 453] width 471 height 621
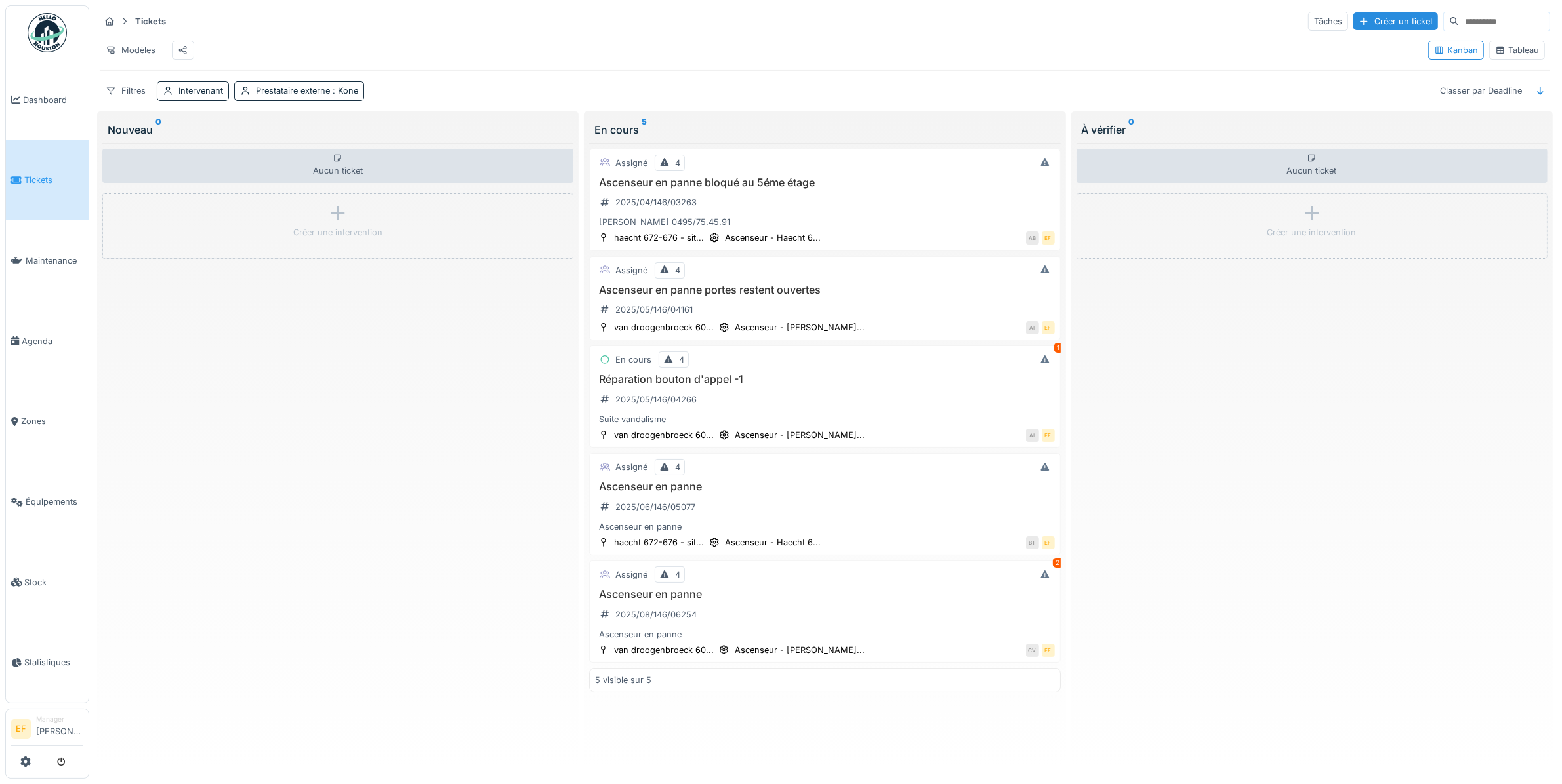
click at [473, 48] on div "Modèles" at bounding box center [758, 50] width 1318 height 30
click at [453, 353] on div "Aucun ticket Créer une intervention" at bounding box center [338, 453] width 471 height 621
click at [481, 65] on div "Modèles" at bounding box center [758, 50] width 1318 height 30
click at [343, 54] on div "Modèles" at bounding box center [758, 50] width 1318 height 30
click at [526, 602] on div "Aucun ticket Créer une intervention" at bounding box center [338, 453] width 471 height 621
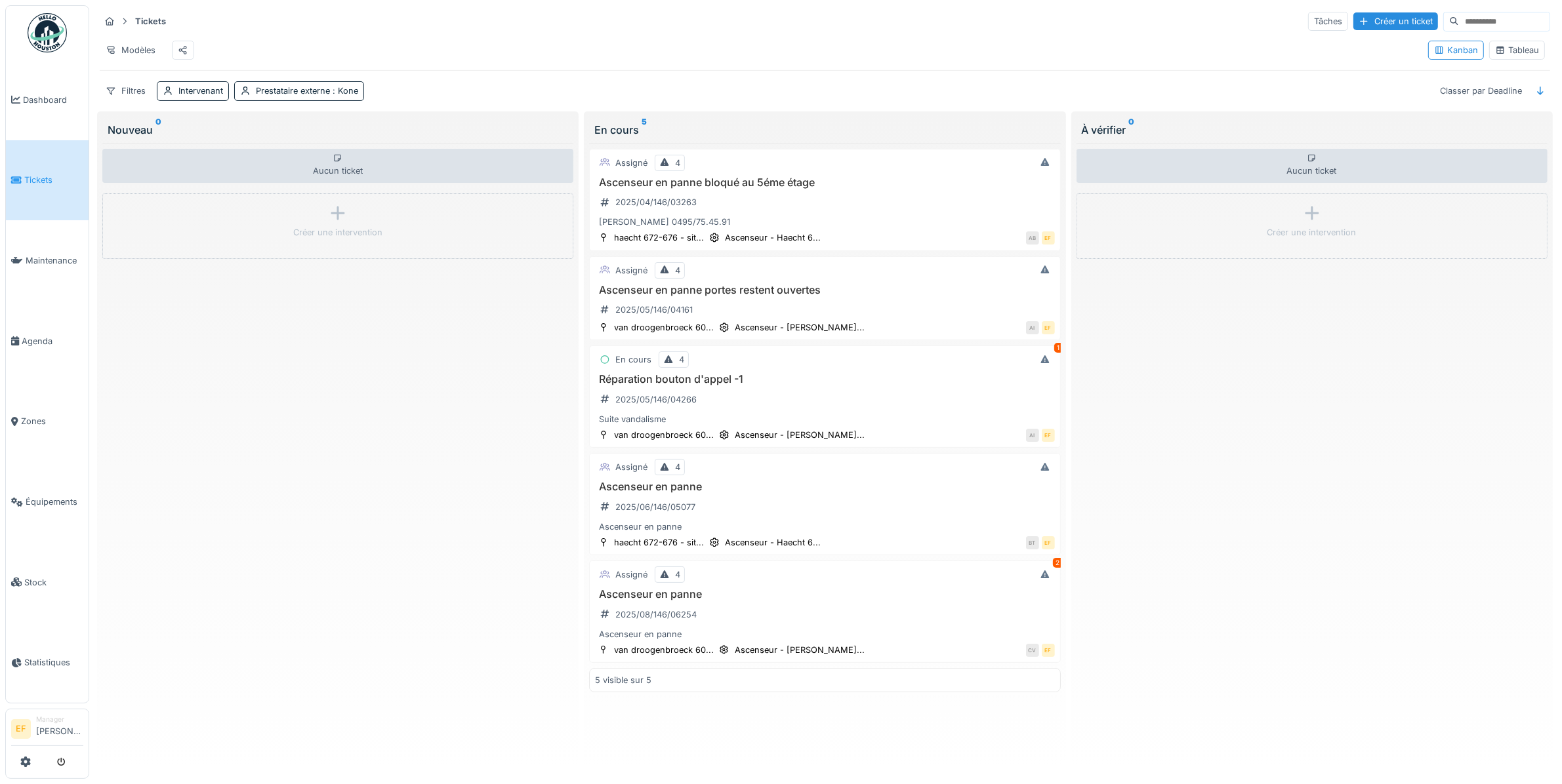
click at [732, 54] on div "Modèles" at bounding box center [758, 50] width 1318 height 30
click at [732, 58] on div "Modèles" at bounding box center [758, 50] width 1318 height 30
